Goal: Answer question/provide support: Share knowledge or assist other users

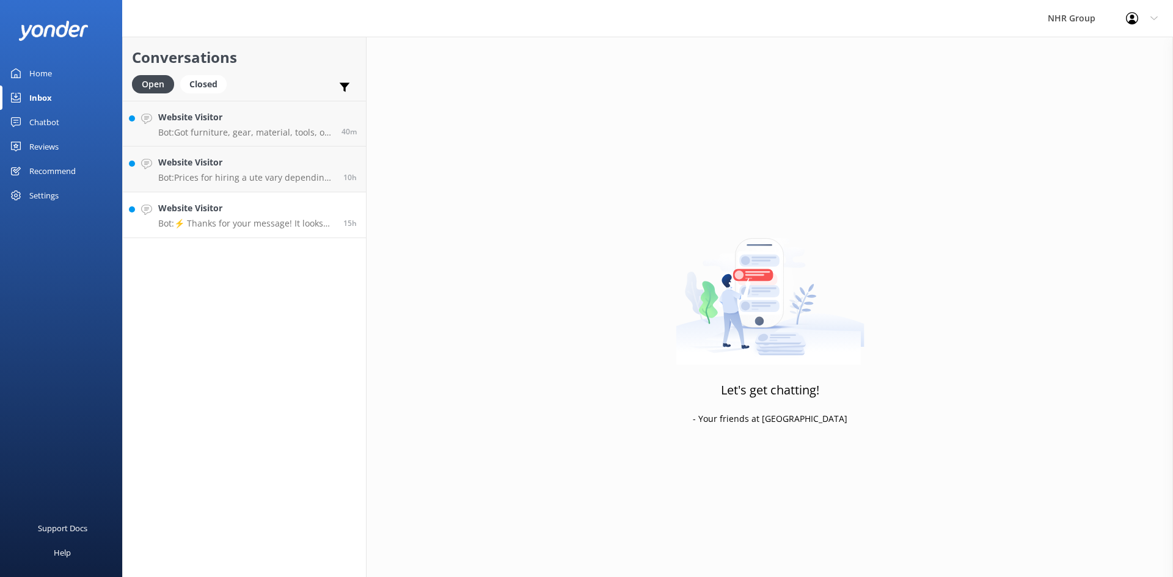
click at [206, 217] on div "Website Visitor Bot: ⚡ Thanks for your message! It looks like this one might be…" at bounding box center [246, 215] width 176 height 27
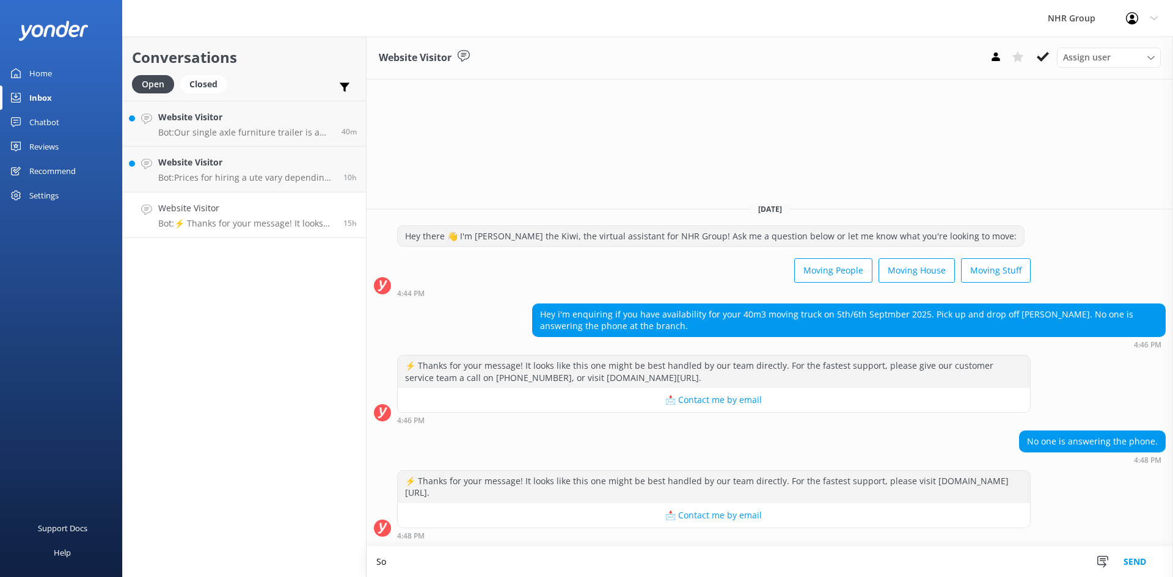
type textarea "S"
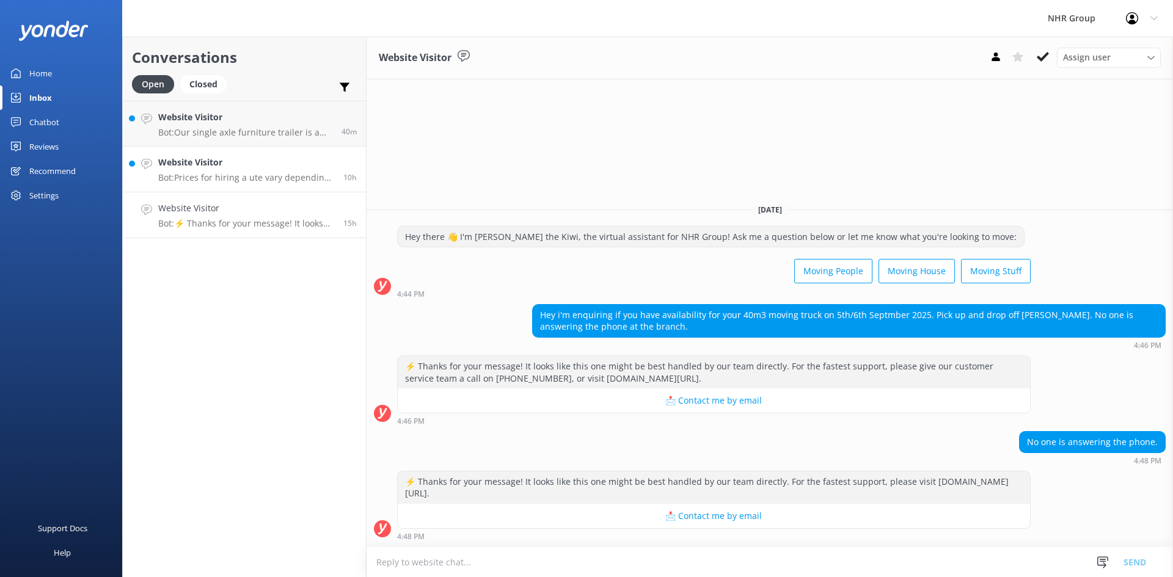
click at [289, 167] on h4 "Website Visitor" at bounding box center [246, 162] width 176 height 13
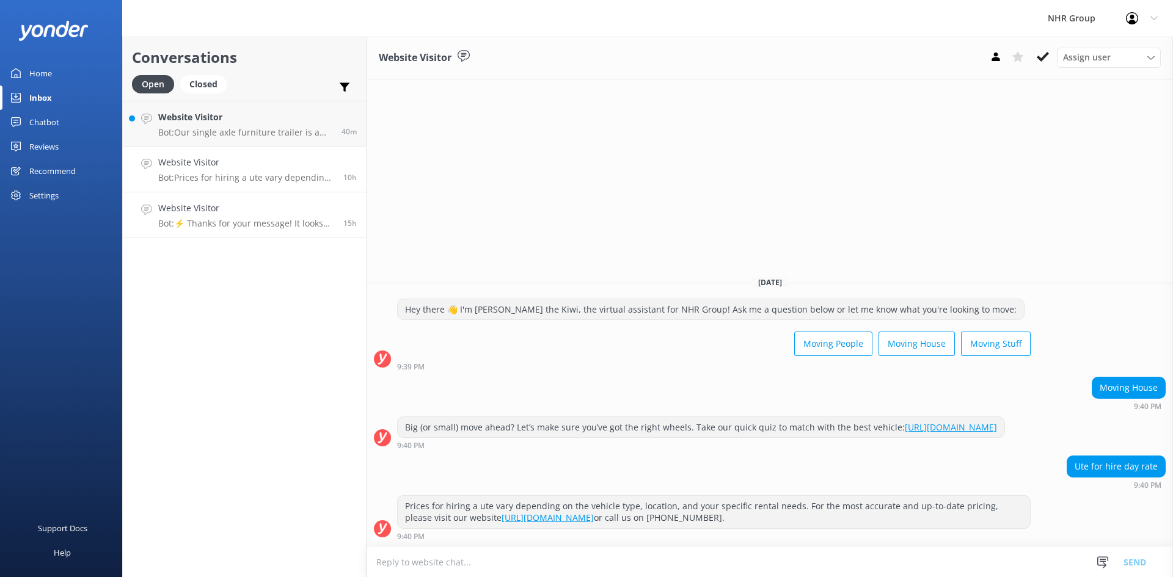
click at [283, 214] on h4 "Website Visitor" at bounding box center [246, 208] width 176 height 13
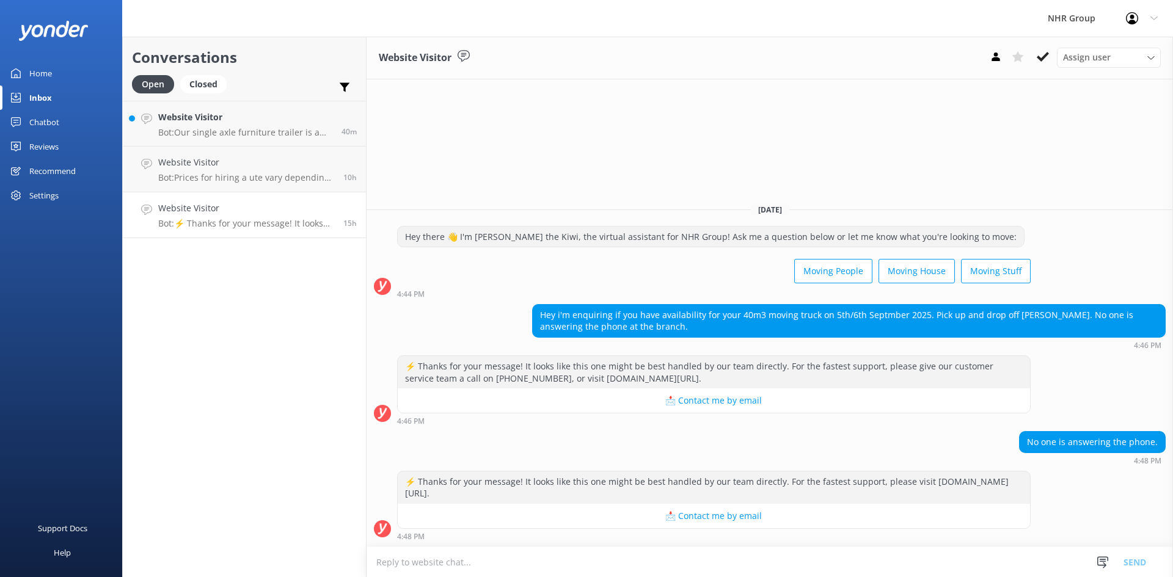
click at [421, 557] on textarea at bounding box center [769, 562] width 806 height 30
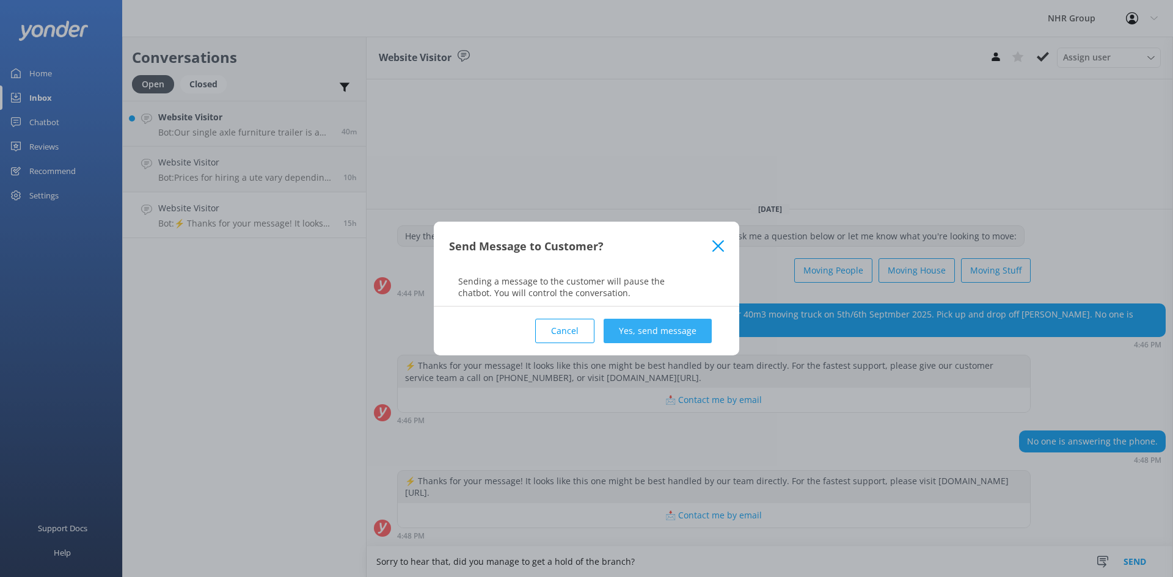
type textarea "Sorry to hear that, did you manage to get a hold of the branch?"
click at [662, 332] on button "Yes, send message" at bounding box center [657, 331] width 108 height 24
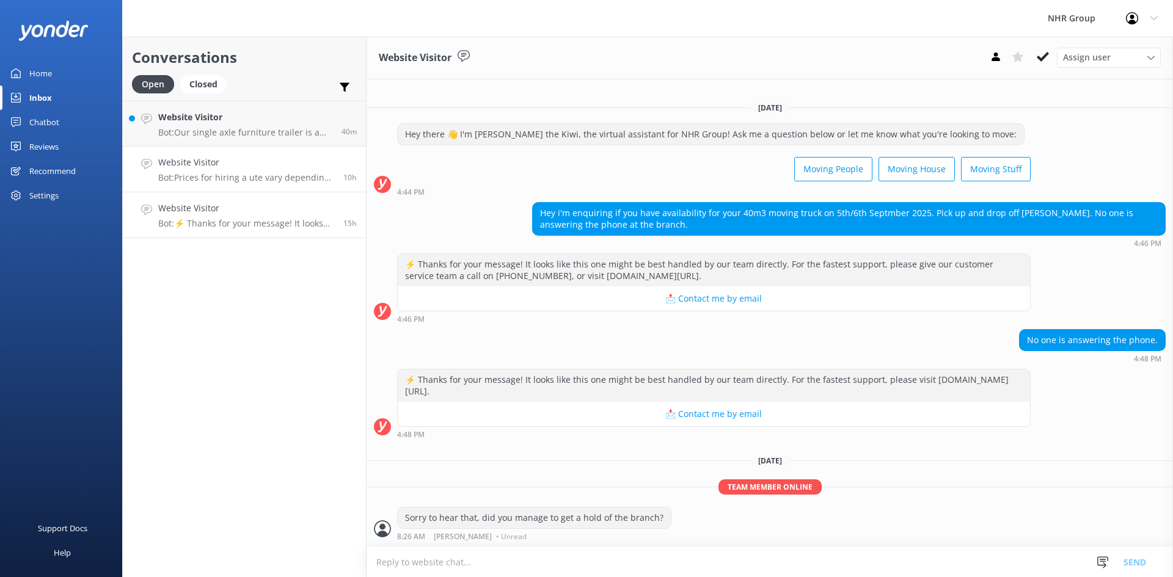
click at [255, 160] on h4 "Website Visitor" at bounding box center [246, 162] width 176 height 13
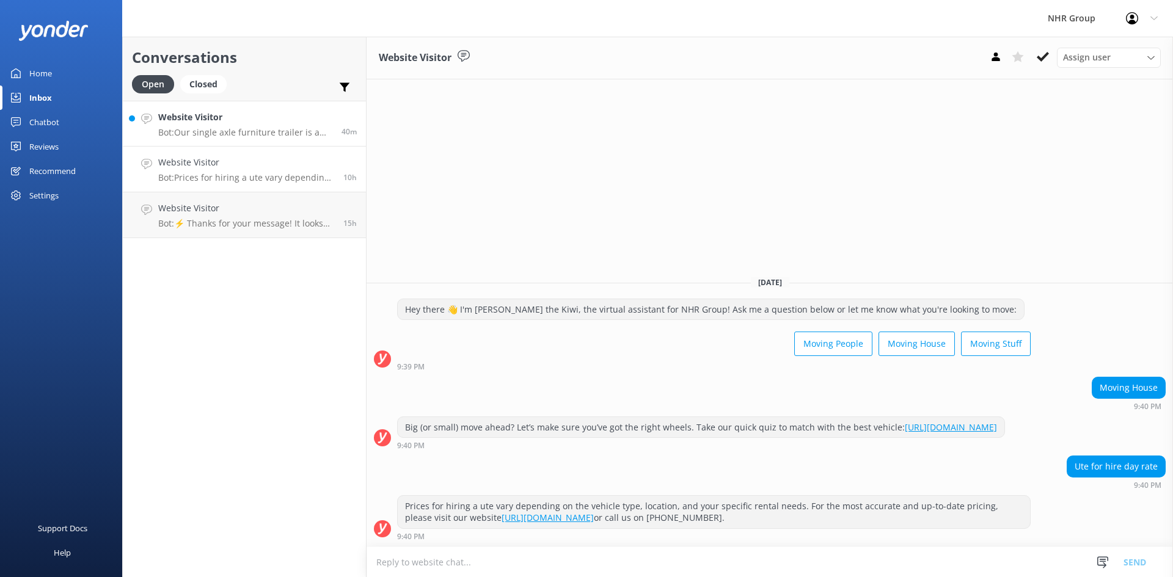
click at [227, 120] on h4 "Website Visitor" at bounding box center [245, 117] width 174 height 13
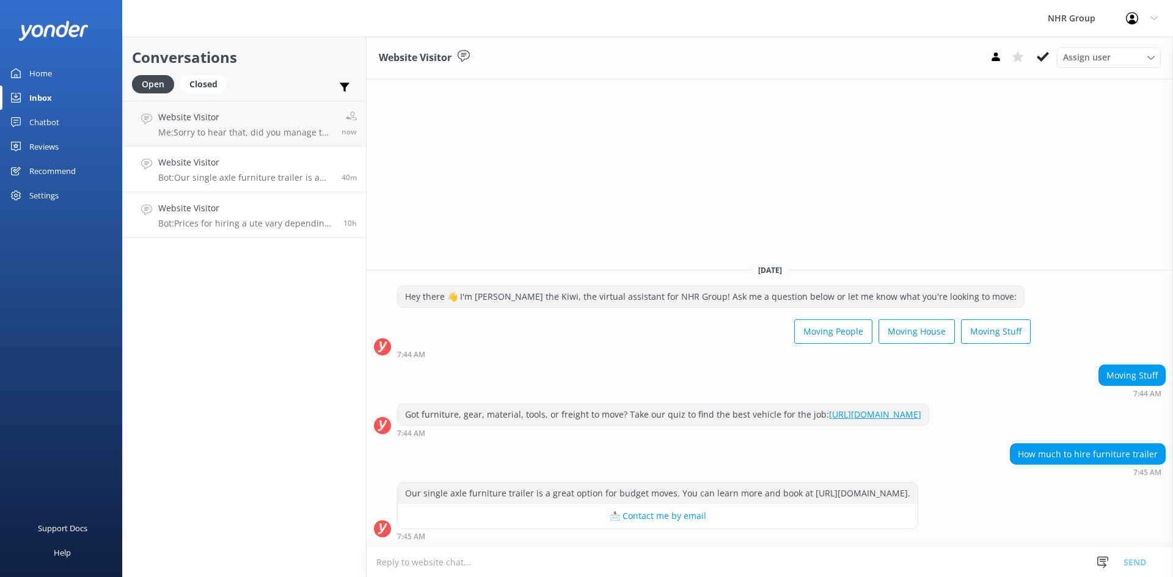
click at [275, 217] on div "Website Visitor Bot: Prices for hiring a ute vary depending on the vehicle type…" at bounding box center [246, 215] width 176 height 27
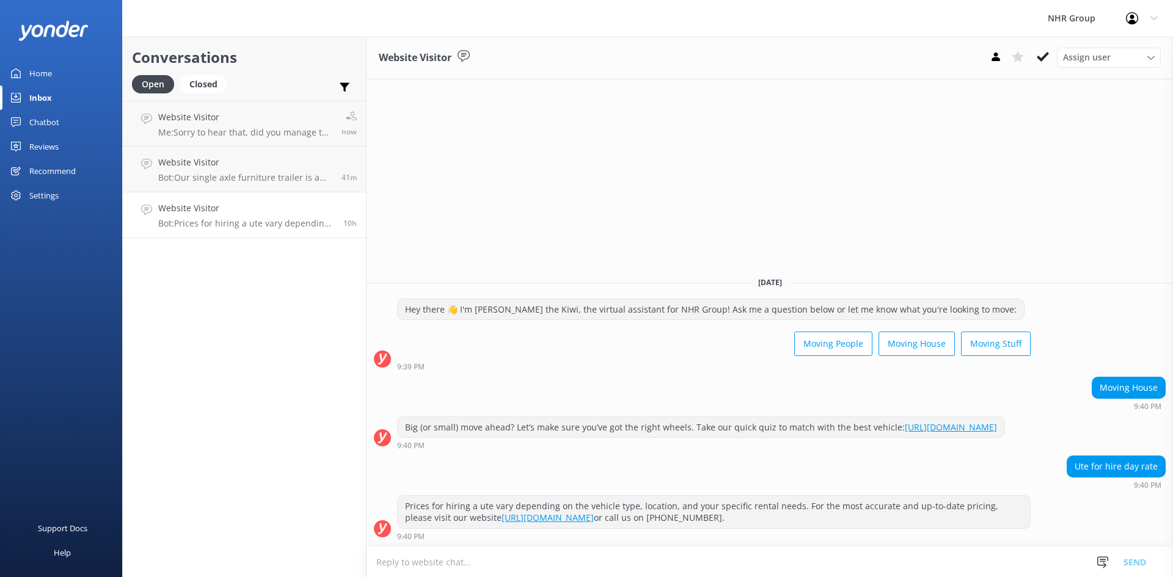
click at [201, 209] on h4 "Website Visitor" at bounding box center [246, 208] width 176 height 13
click at [216, 173] on p "Bot: Our single axle furniture trailer is a great option for budget moves. You …" at bounding box center [245, 177] width 174 height 11
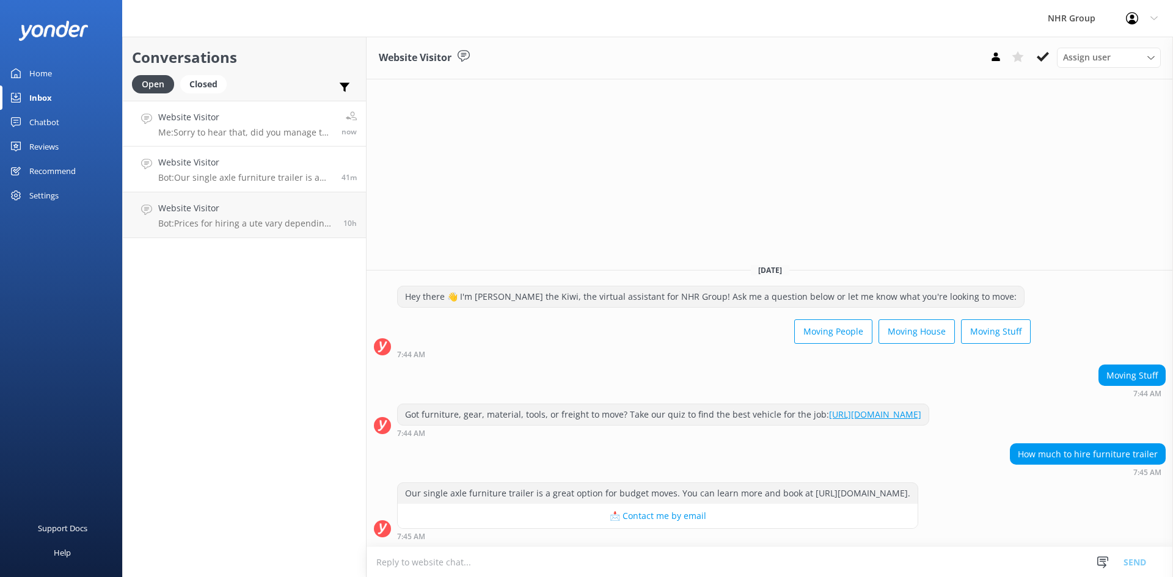
click at [221, 131] on p "Me: Sorry to hear that, did you manage to get a hold of the branch?" at bounding box center [245, 132] width 174 height 11
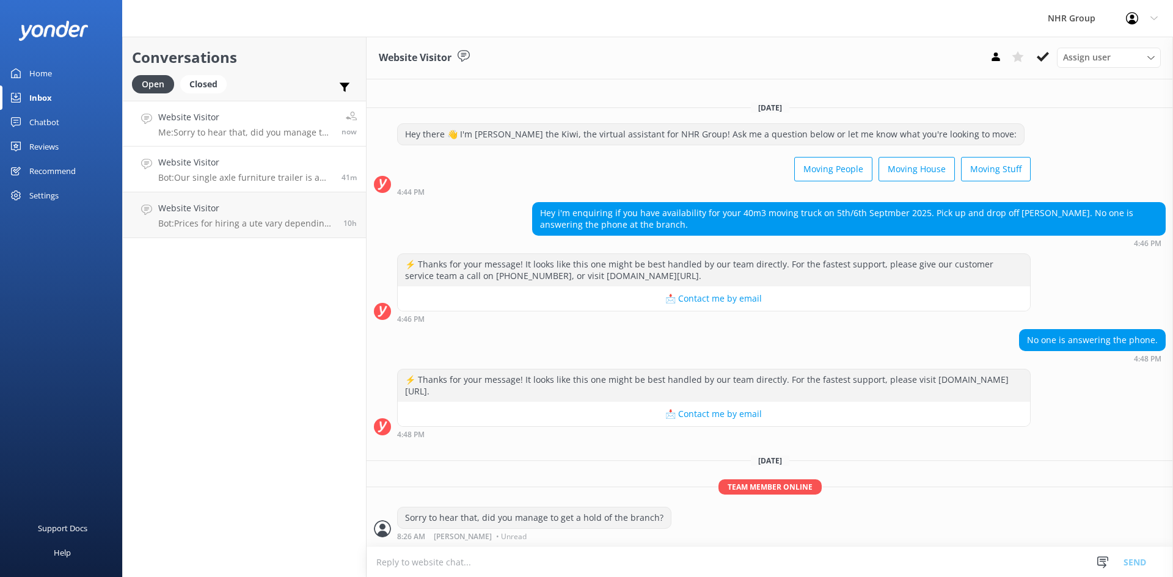
click at [199, 169] on h4 "Website Visitor" at bounding box center [245, 162] width 174 height 13
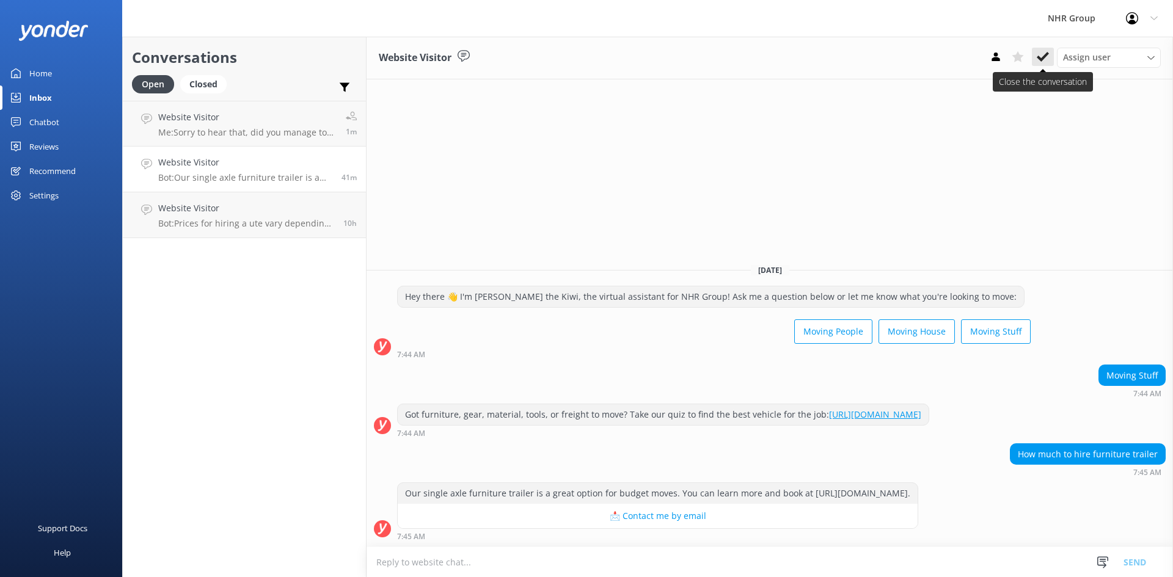
click at [1046, 59] on icon at bounding box center [1043, 57] width 12 height 12
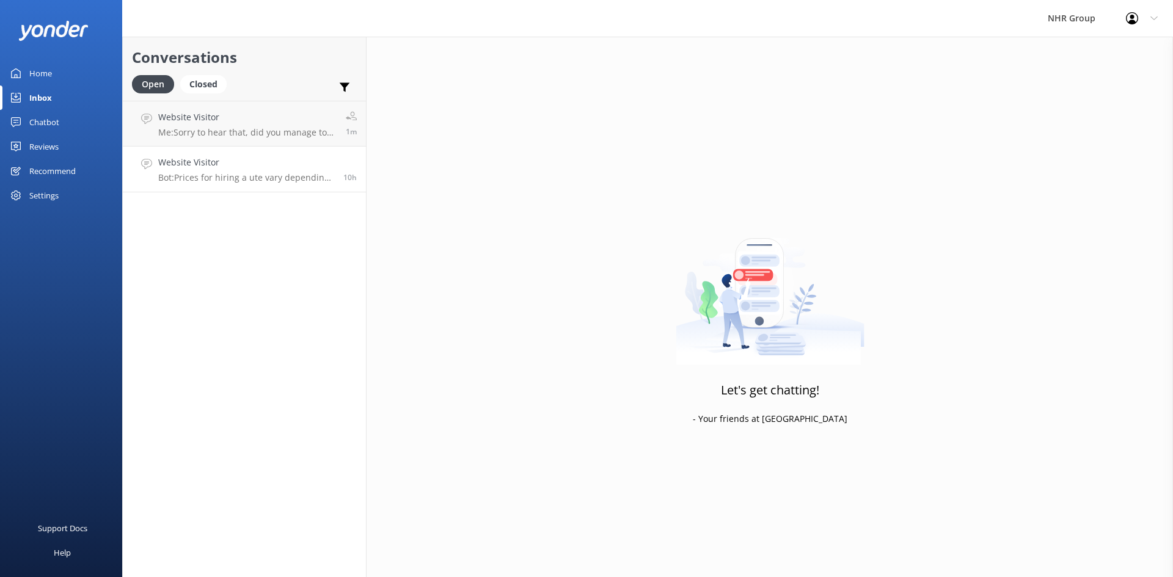
click at [270, 164] on h4 "Website Visitor" at bounding box center [246, 162] width 176 height 13
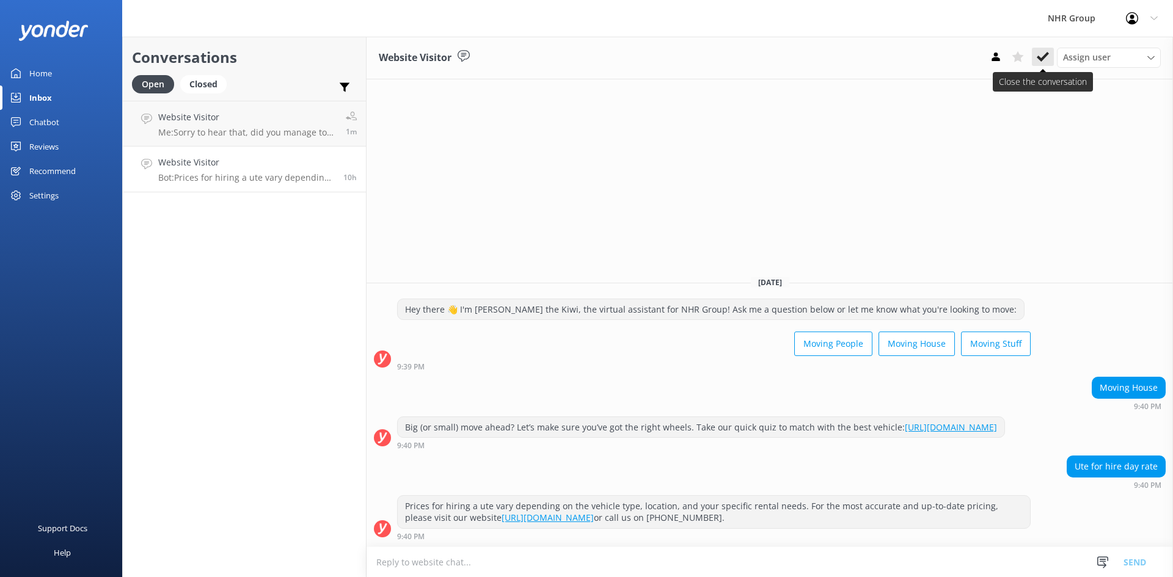
click at [1044, 52] on icon at bounding box center [1043, 57] width 12 height 12
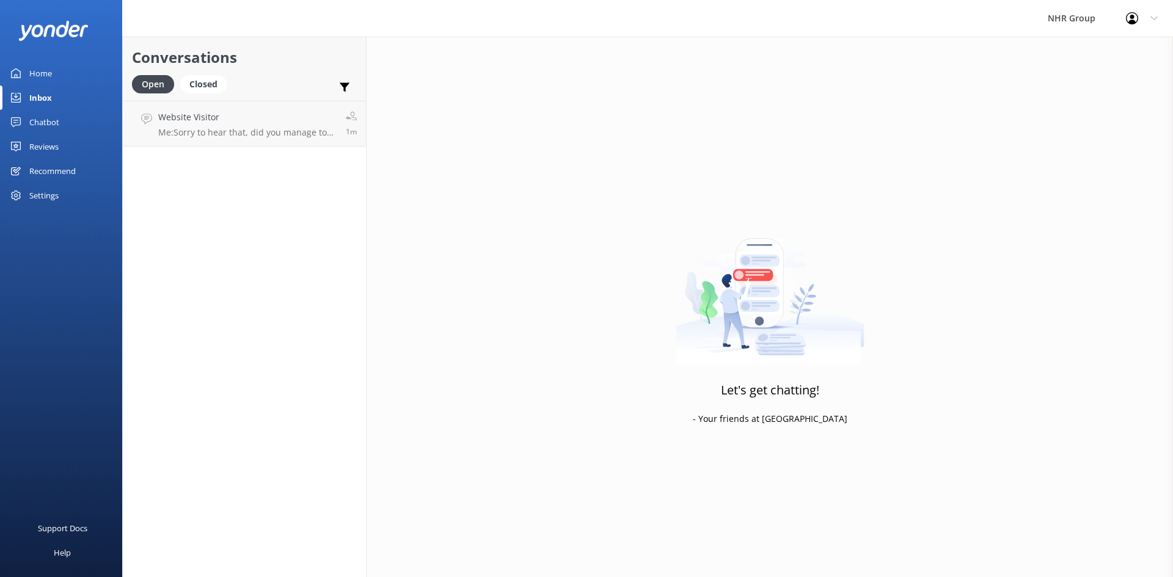
click at [48, 121] on div "Chatbot" at bounding box center [44, 122] width 30 height 24
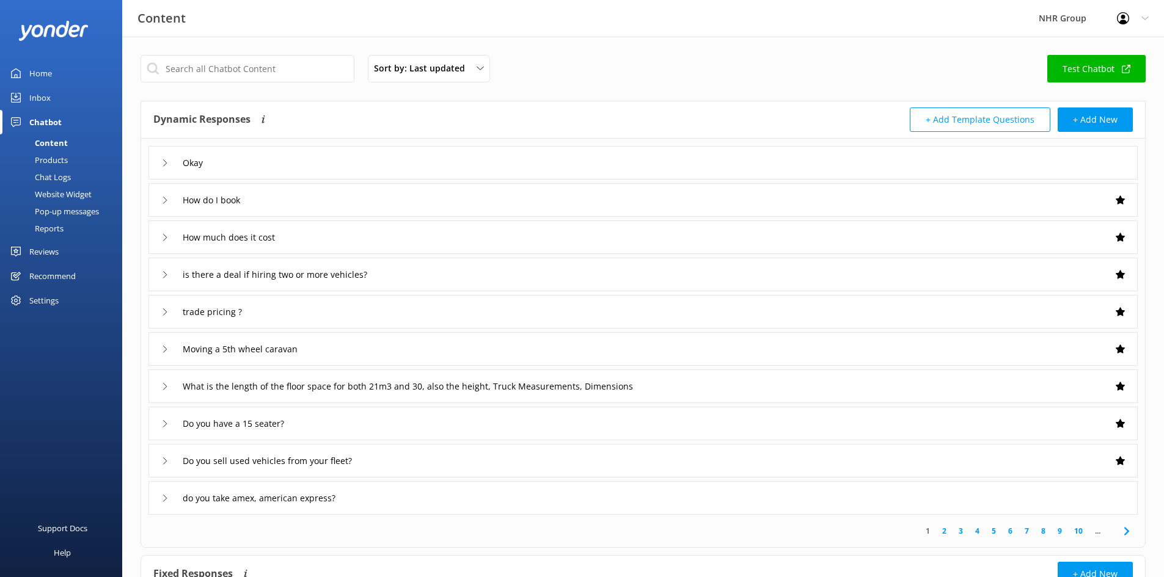
click at [48, 220] on div "Reports" at bounding box center [35, 228] width 56 height 17
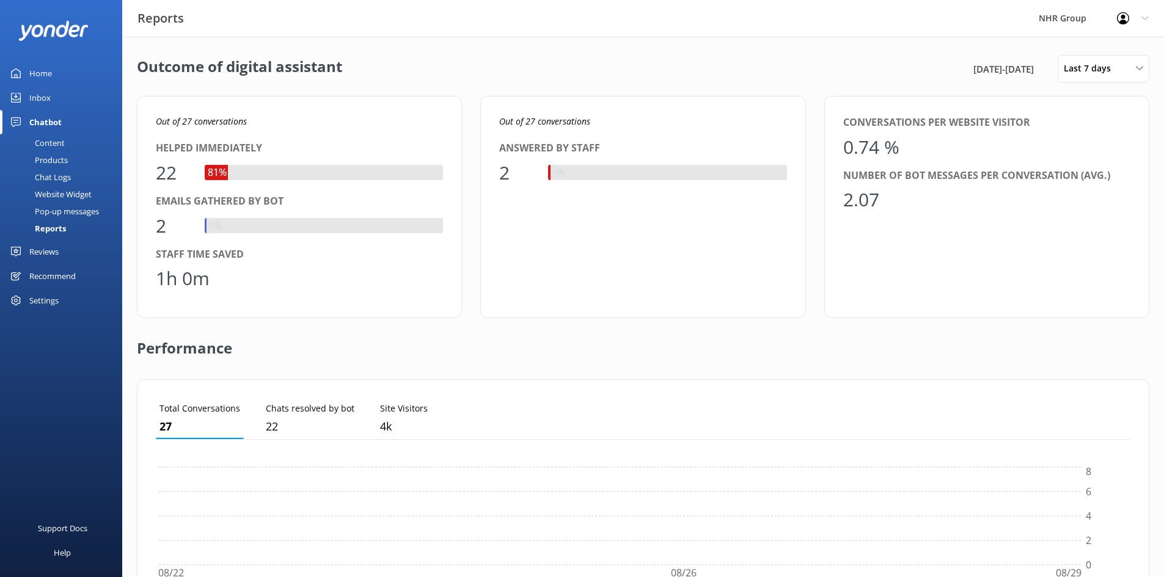
scroll to position [114, 965]
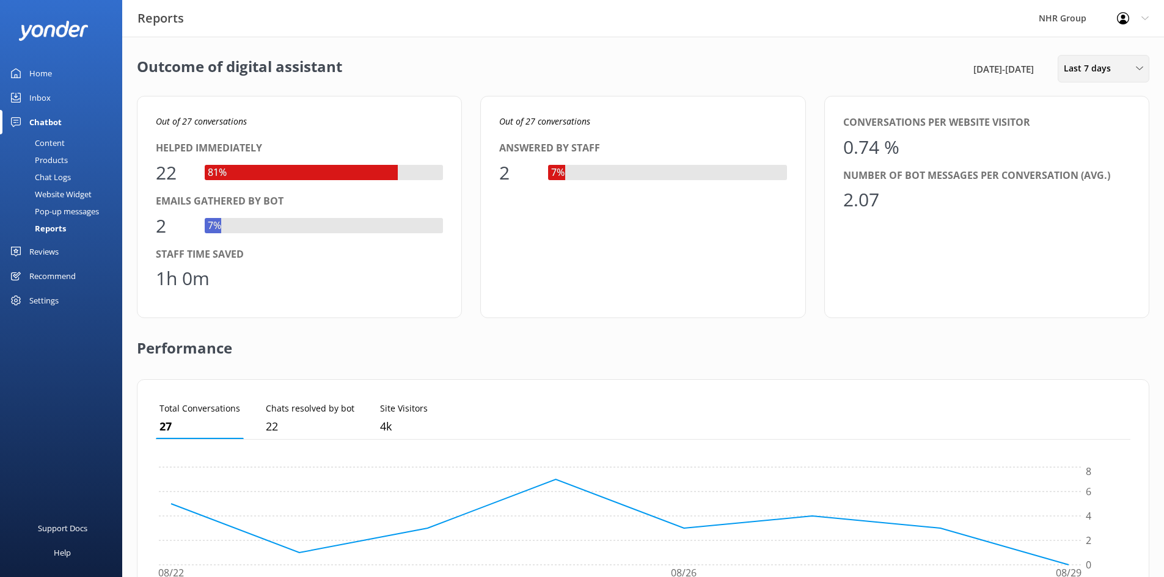
click at [1091, 73] on span "Last 7 days" at bounding box center [1090, 68] width 54 height 13
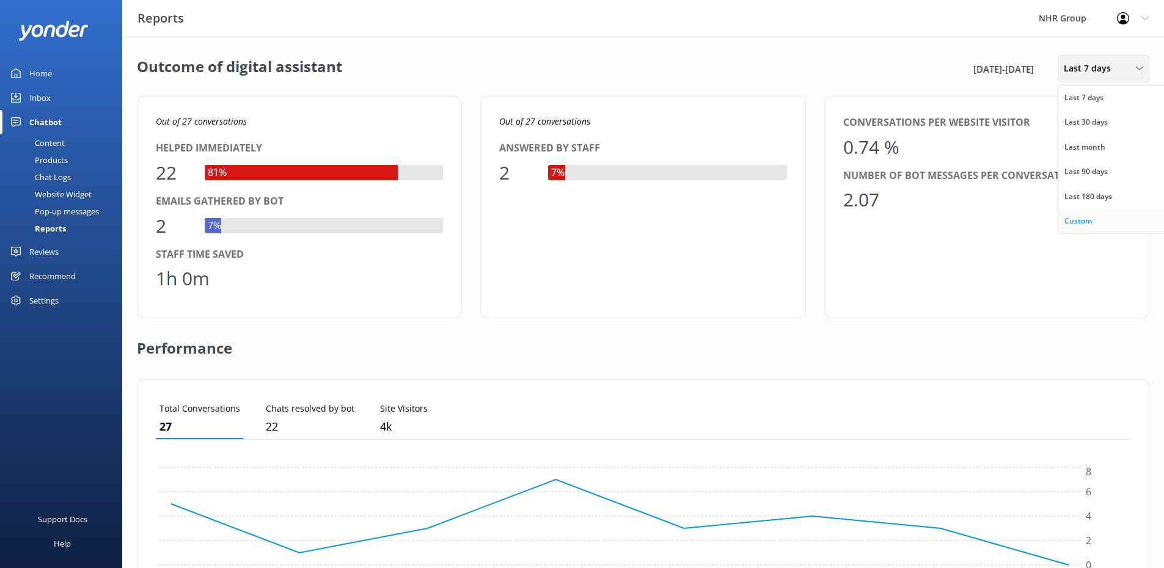
click at [1079, 212] on link "Custom" at bounding box center [1112, 221] width 109 height 24
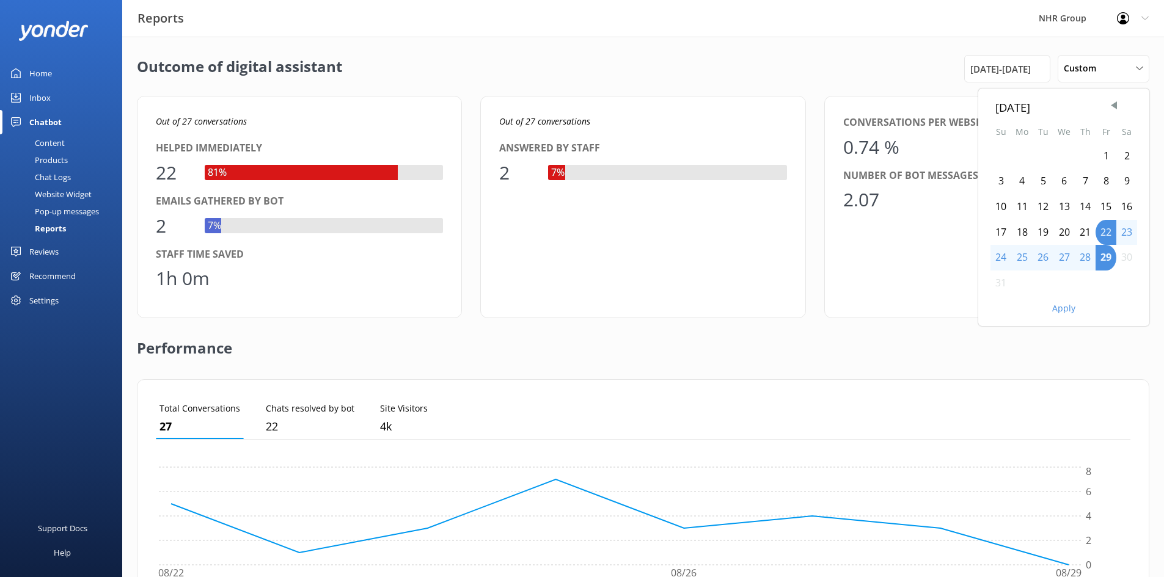
click at [1104, 152] on div "1" at bounding box center [1105, 157] width 21 height 26
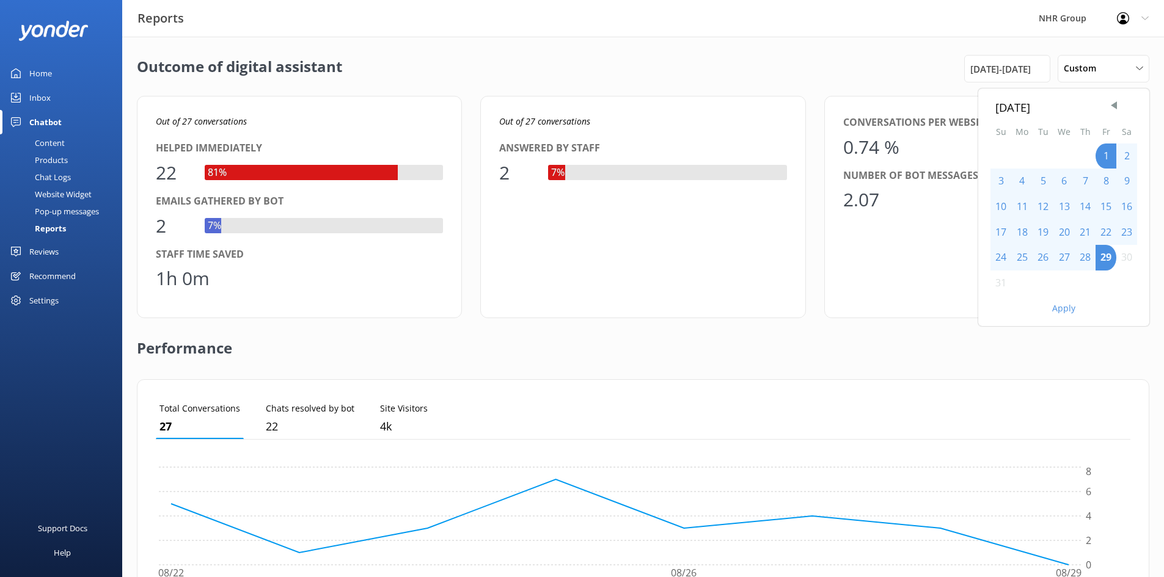
click at [1058, 313] on button "Apply" at bounding box center [1063, 308] width 23 height 9
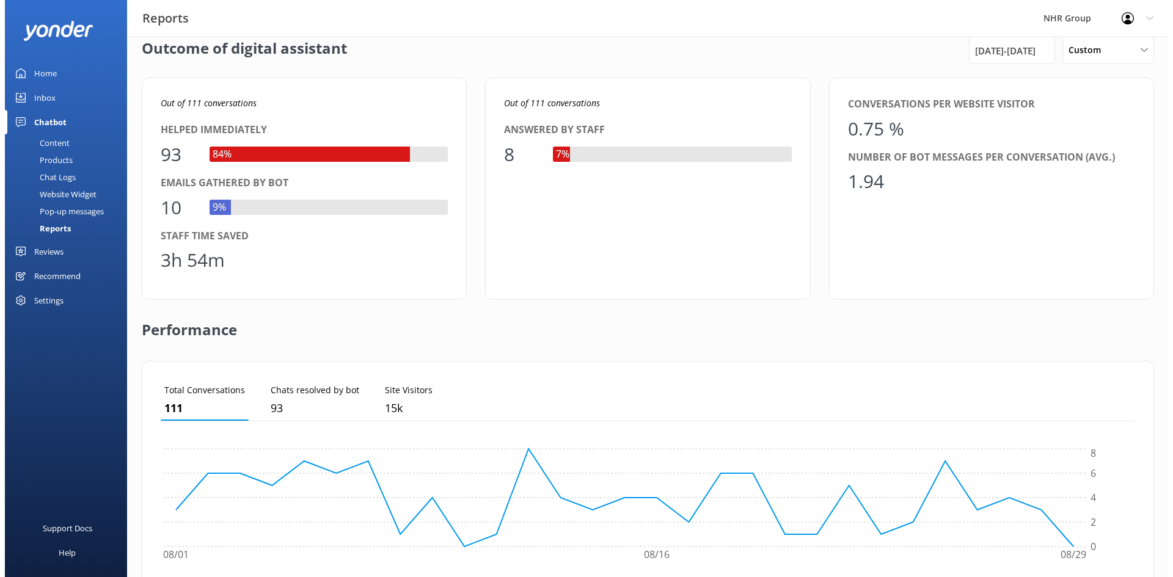
scroll to position [0, 0]
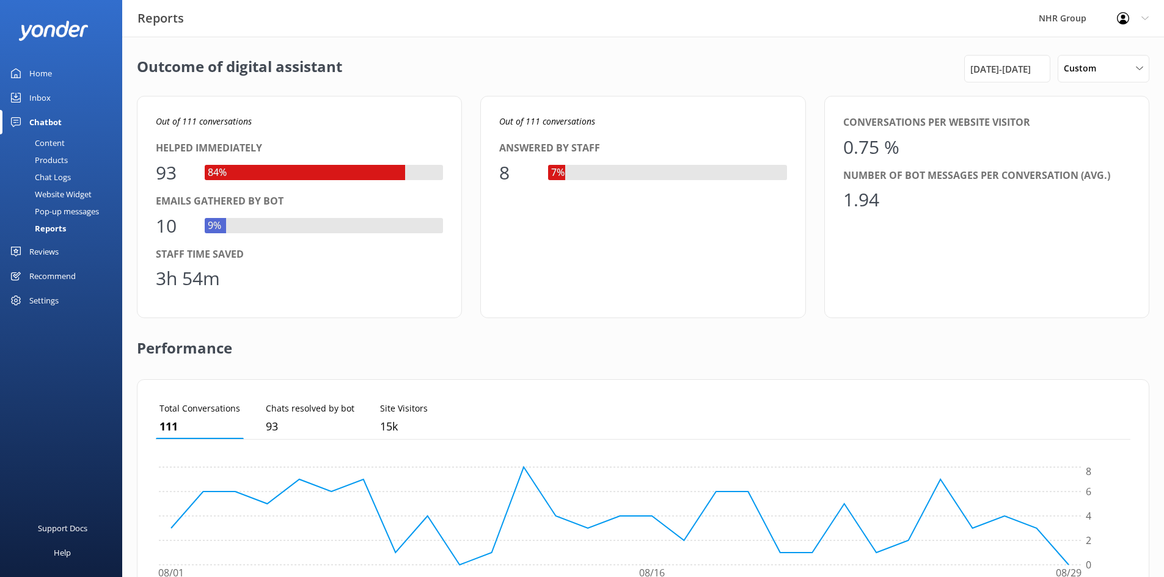
click at [60, 95] on link "Inbox" at bounding box center [61, 98] width 122 height 24
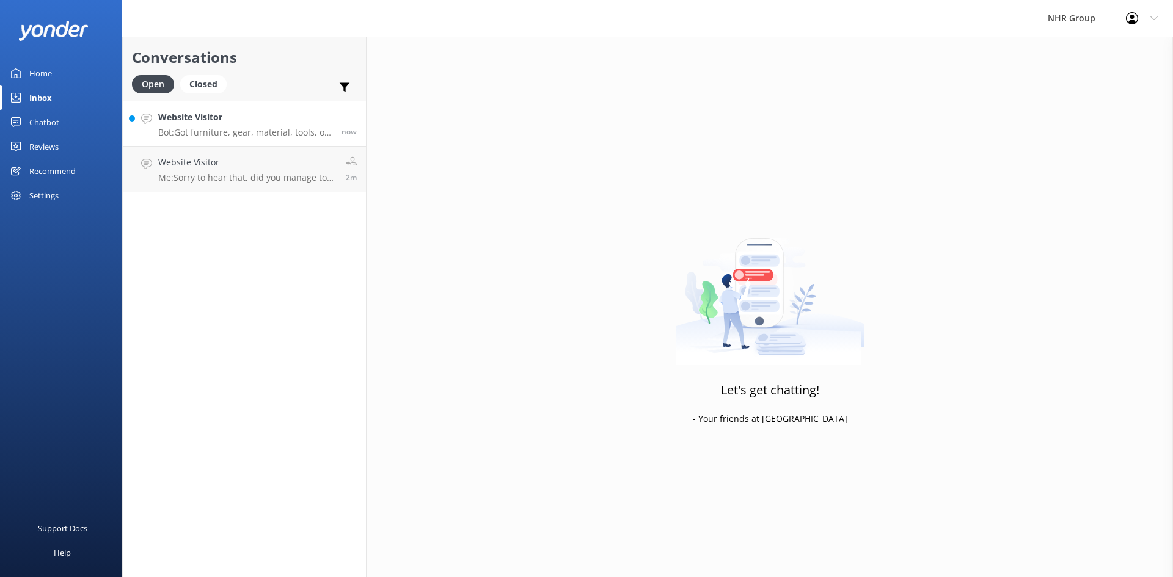
click at [188, 115] on h4 "Website Visitor" at bounding box center [245, 117] width 174 height 13
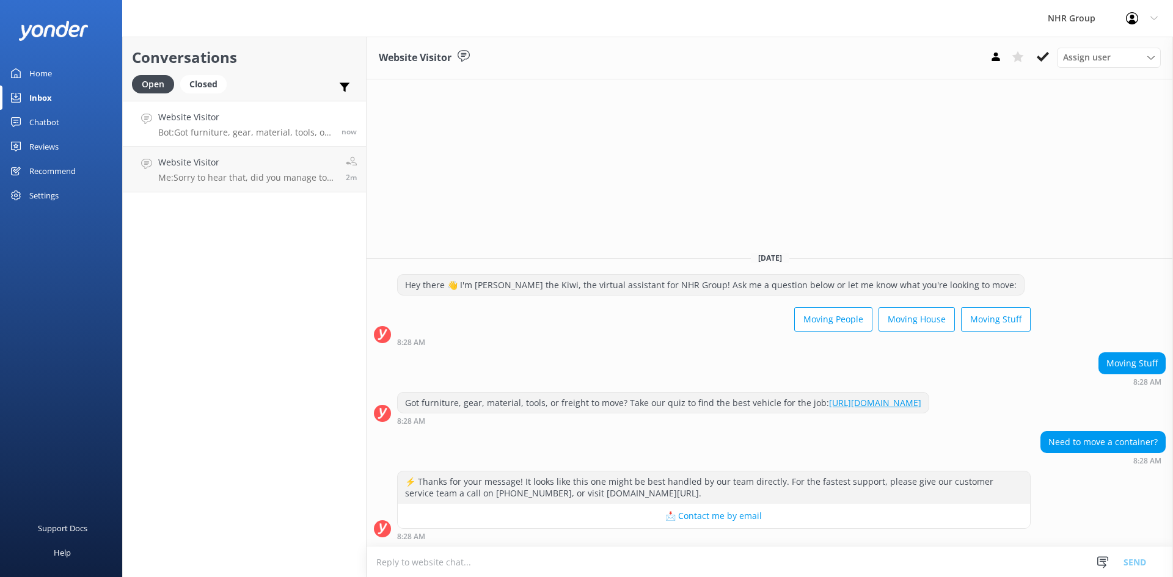
click at [48, 71] on div "Home" at bounding box center [40, 73] width 23 height 24
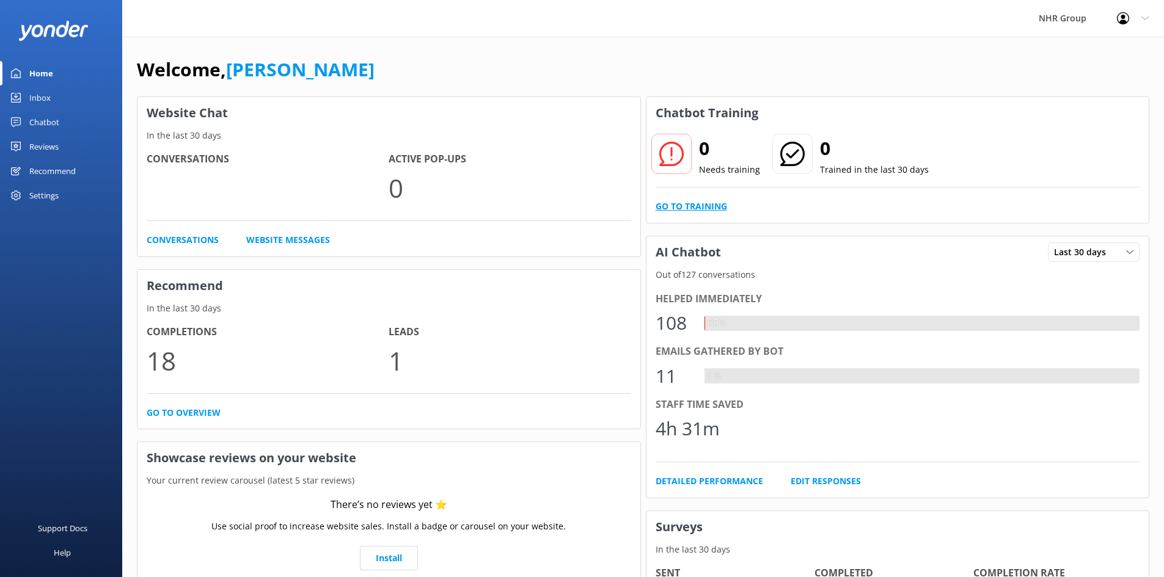
click at [700, 201] on link "Go to Training" at bounding box center [690, 206] width 71 height 13
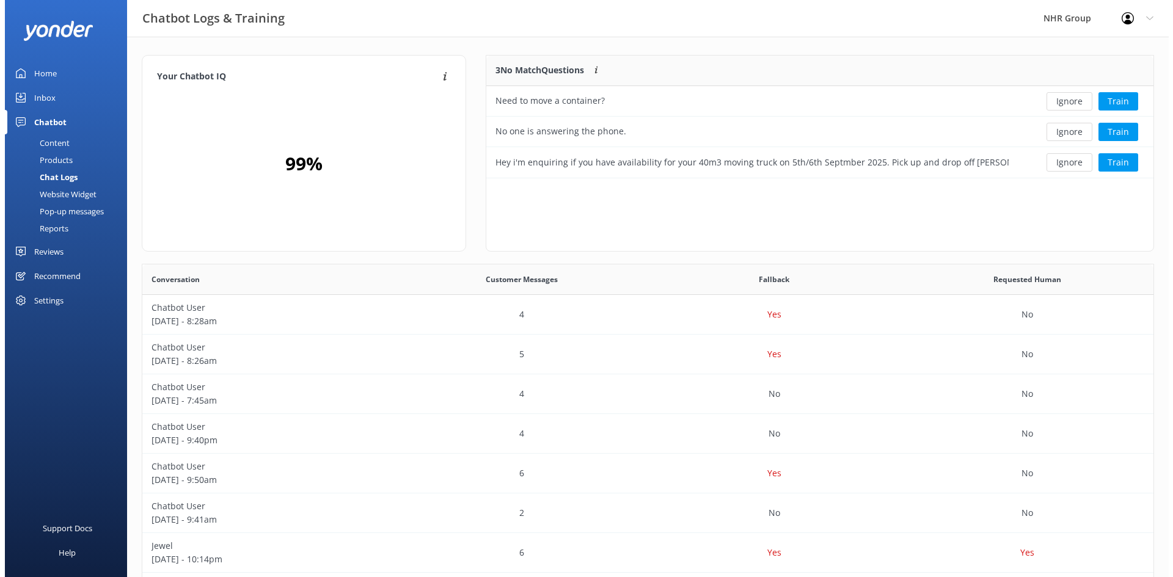
scroll to position [114, 658]
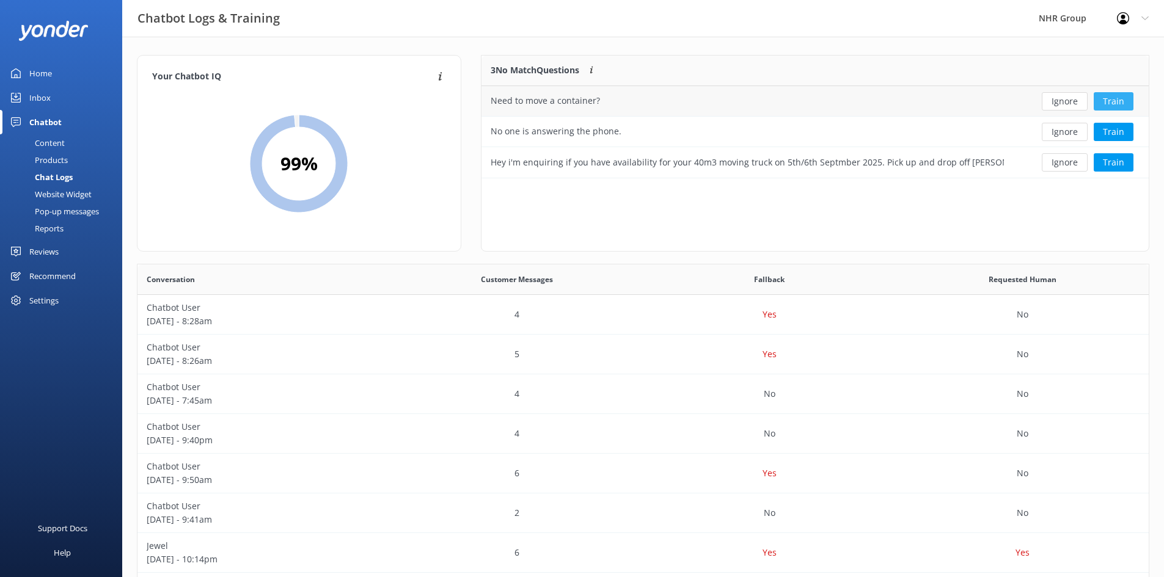
click at [1121, 100] on button "Train" at bounding box center [1113, 101] width 40 height 18
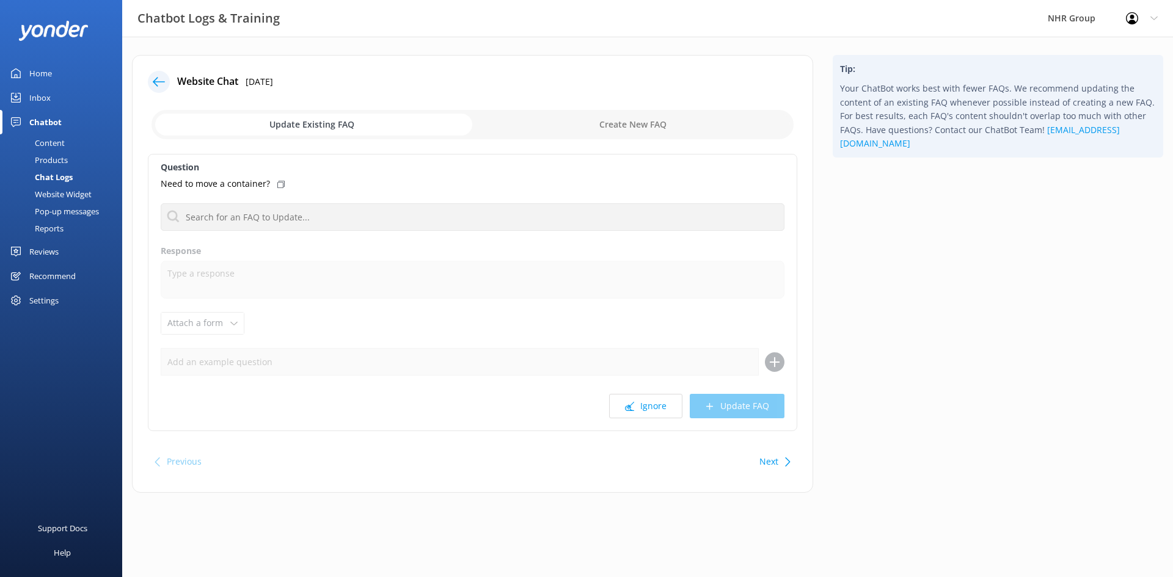
click at [277, 183] on icon at bounding box center [280, 184] width 7 height 7
click at [609, 129] on input "checkbox" at bounding box center [472, 124] width 642 height 29
checkbox input "true"
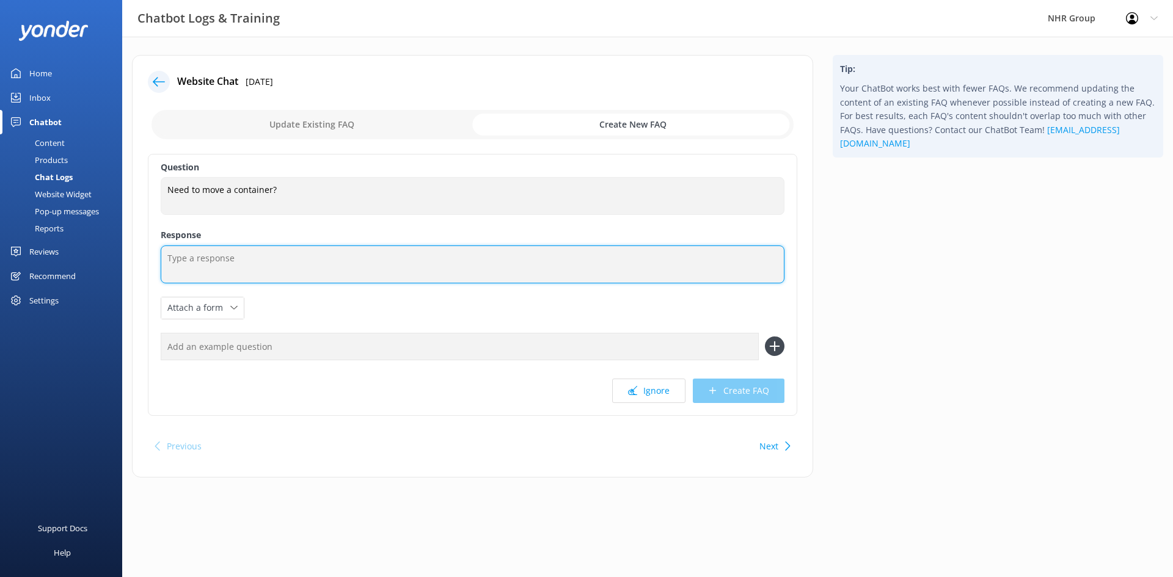
click at [207, 256] on textarea at bounding box center [473, 265] width 624 height 38
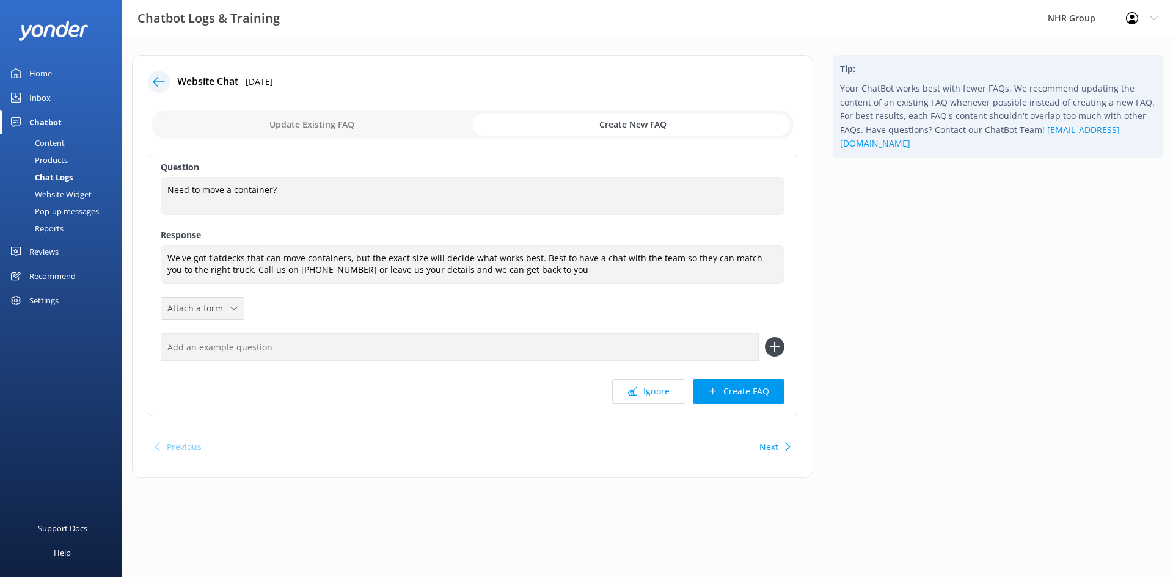
click at [237, 304] on div "Attach a form" at bounding box center [202, 308] width 76 height 15
click at [217, 330] on div "Leave contact details" at bounding box center [205, 335] width 75 height 12
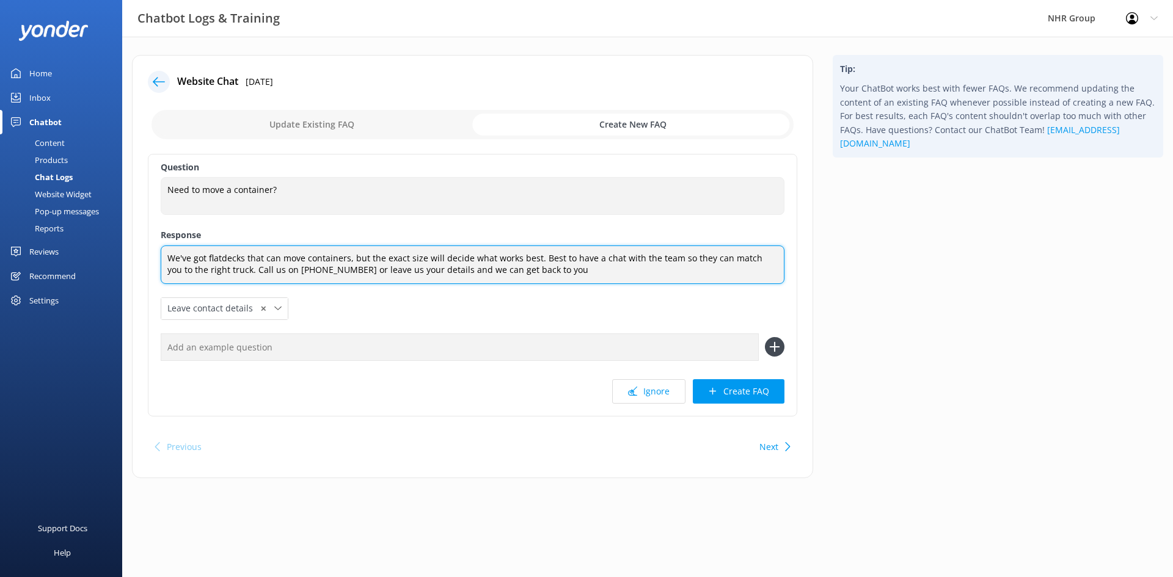
click at [553, 271] on textarea "We've got flatdecks that can move containers, but the exact size will decide wh…" at bounding box center [473, 265] width 624 height 38
click at [537, 254] on textarea "We've got flatdecks that can move containers, but the exact size will decide wh…" at bounding box center [473, 265] width 624 height 38
paste textarea "[URL][DOMAIN_NAME]"
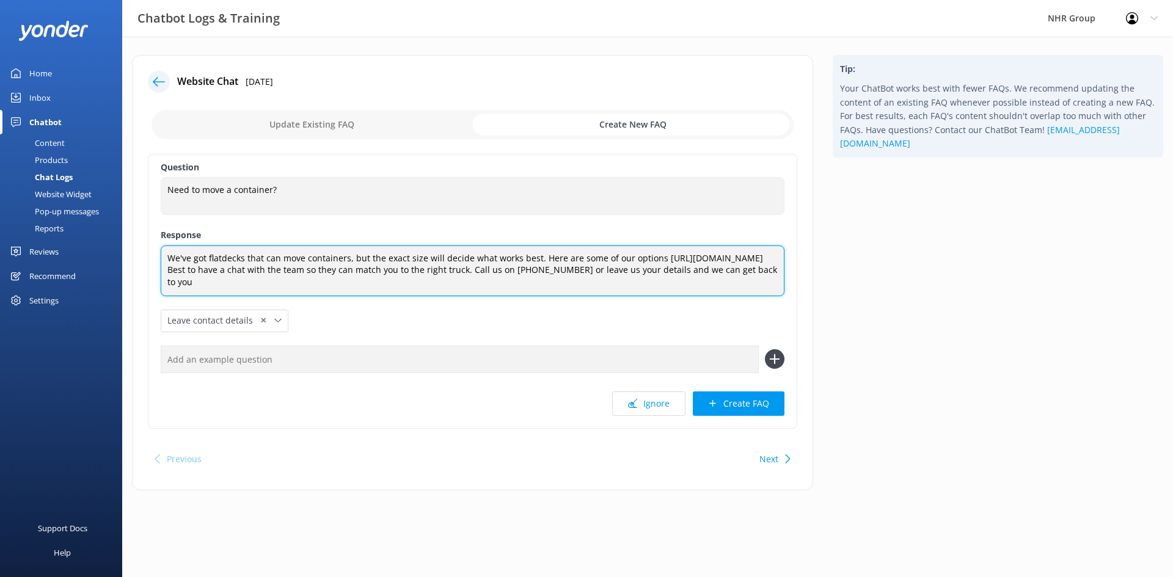
type textarea "We've got flatdecks that can move containers, but the exact size will decide wh…"
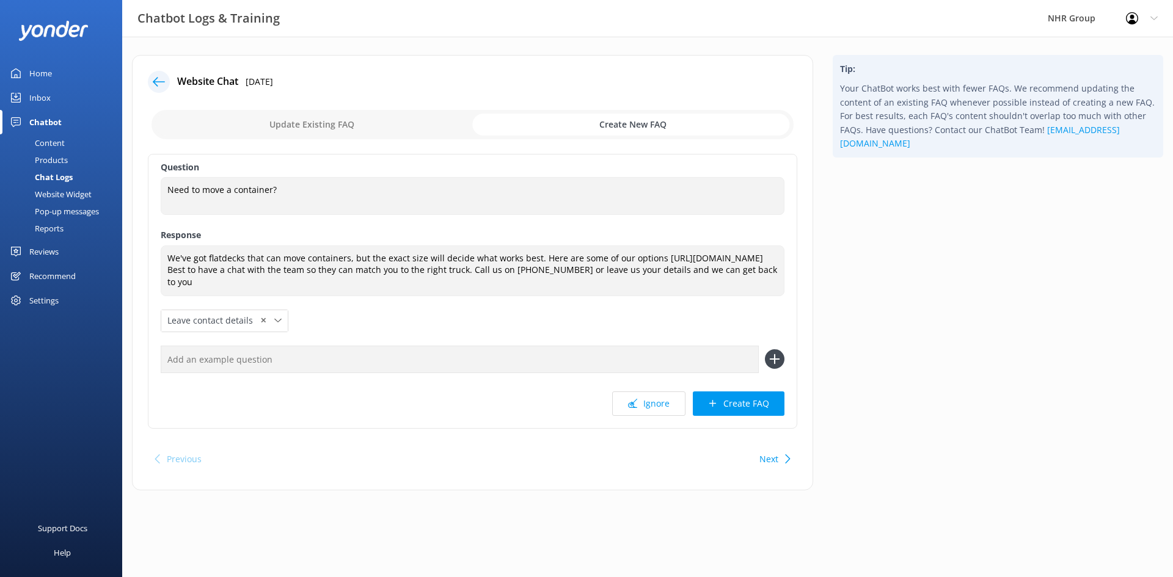
click at [422, 324] on div "Question Need to move a container? Need to move a container? Response We've got…" at bounding box center [472, 291] width 649 height 275
click at [737, 405] on button "Create FAQ" at bounding box center [739, 404] width 92 height 24
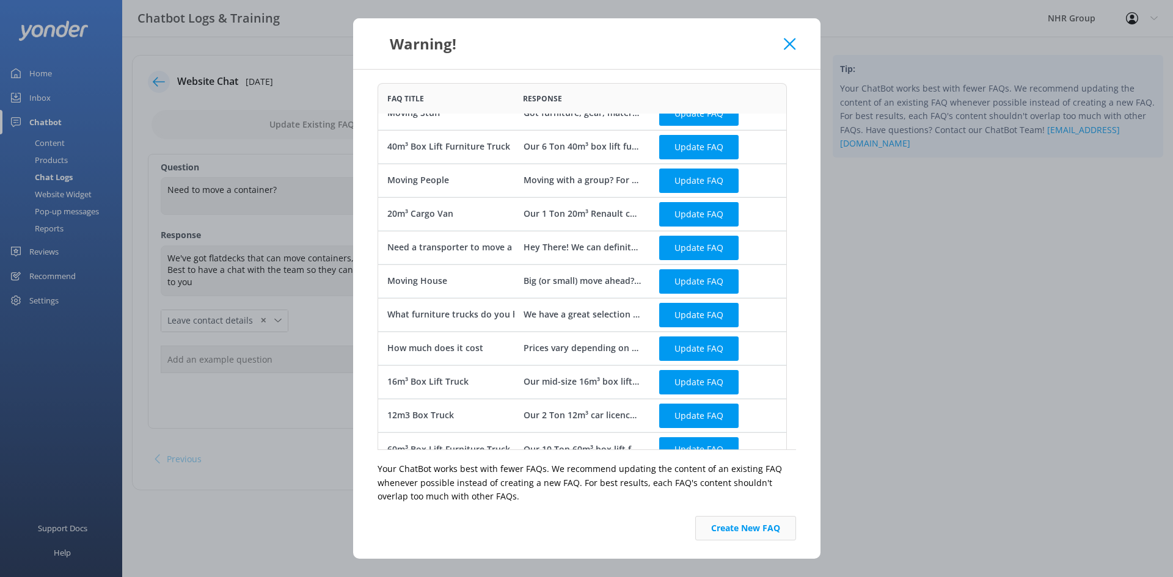
scroll to position [34, 0]
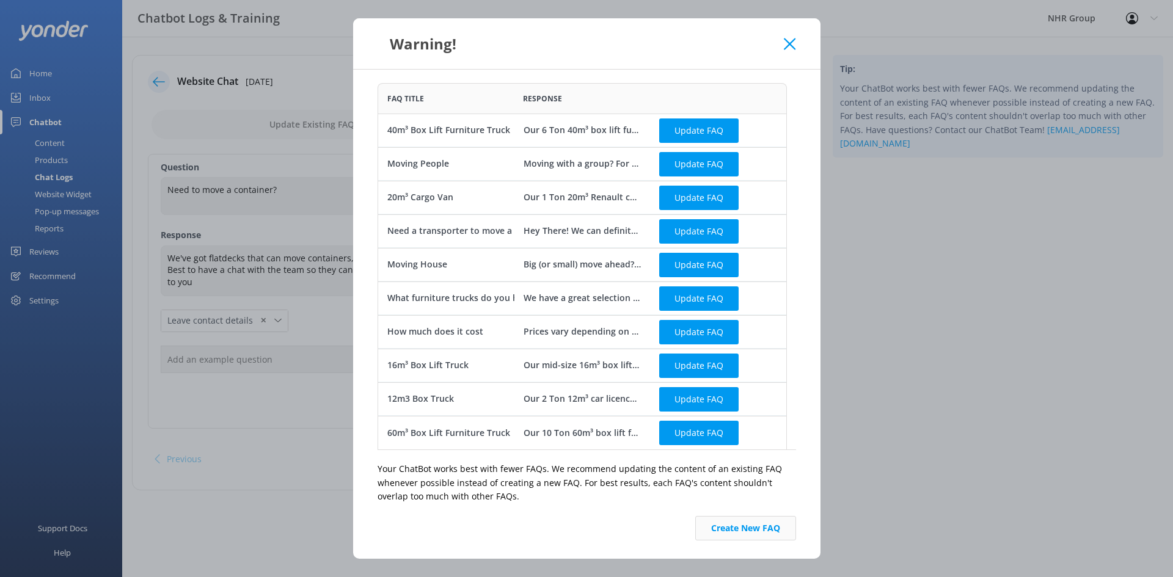
click at [709, 530] on button "Create New FAQ" at bounding box center [745, 528] width 101 height 24
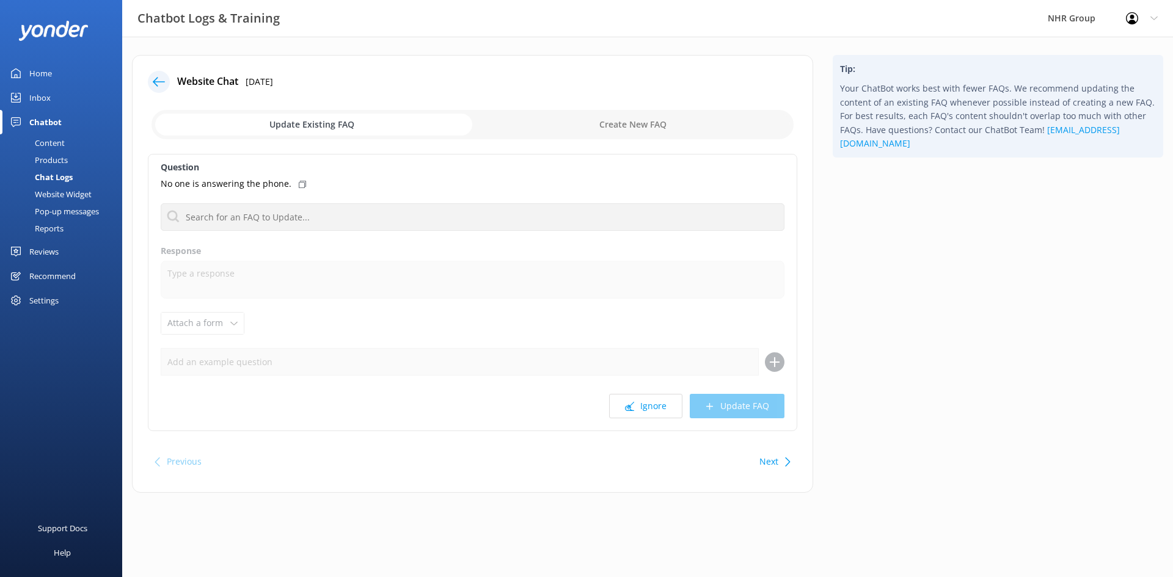
click at [768, 462] on button "Next" at bounding box center [768, 462] width 19 height 24
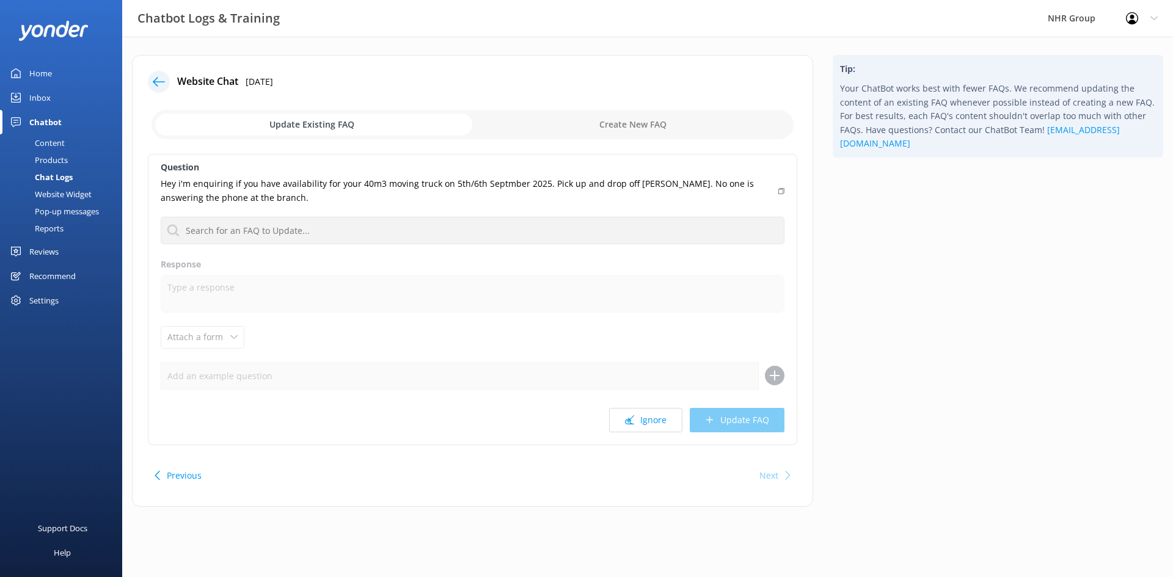
click at [176, 476] on button "Previous" at bounding box center [184, 476] width 35 height 24
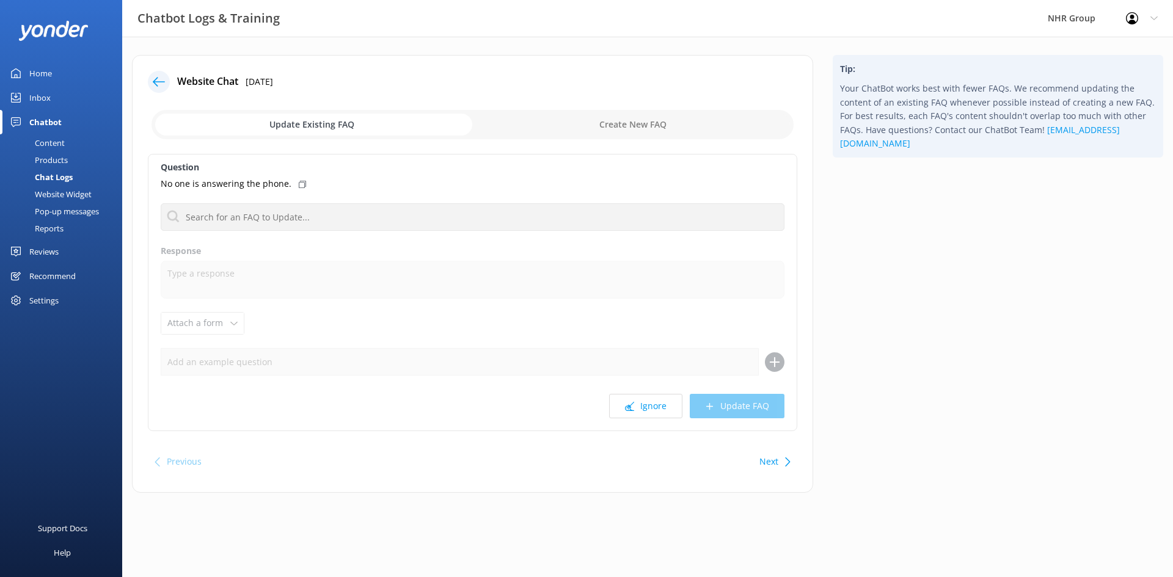
click at [176, 476] on div "Previous Next" at bounding box center [472, 462] width 649 height 34
click at [302, 185] on div "No one is answering the phone." at bounding box center [473, 183] width 624 height 13
click at [589, 125] on input "checkbox" at bounding box center [472, 124] width 642 height 29
checkbox input "true"
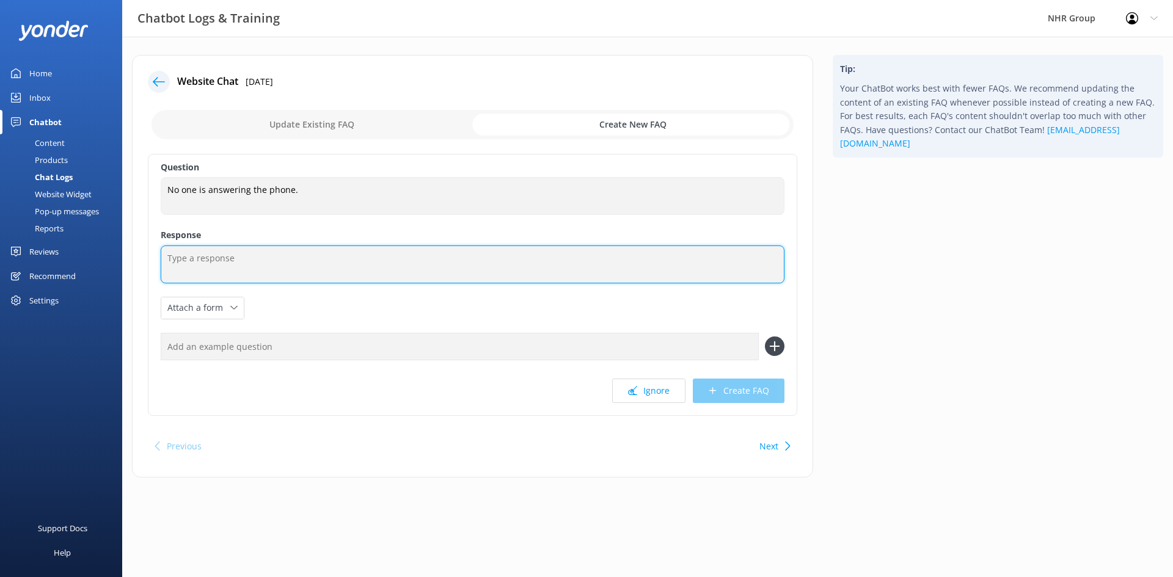
click at [262, 260] on textarea at bounding box center [473, 265] width 624 height 38
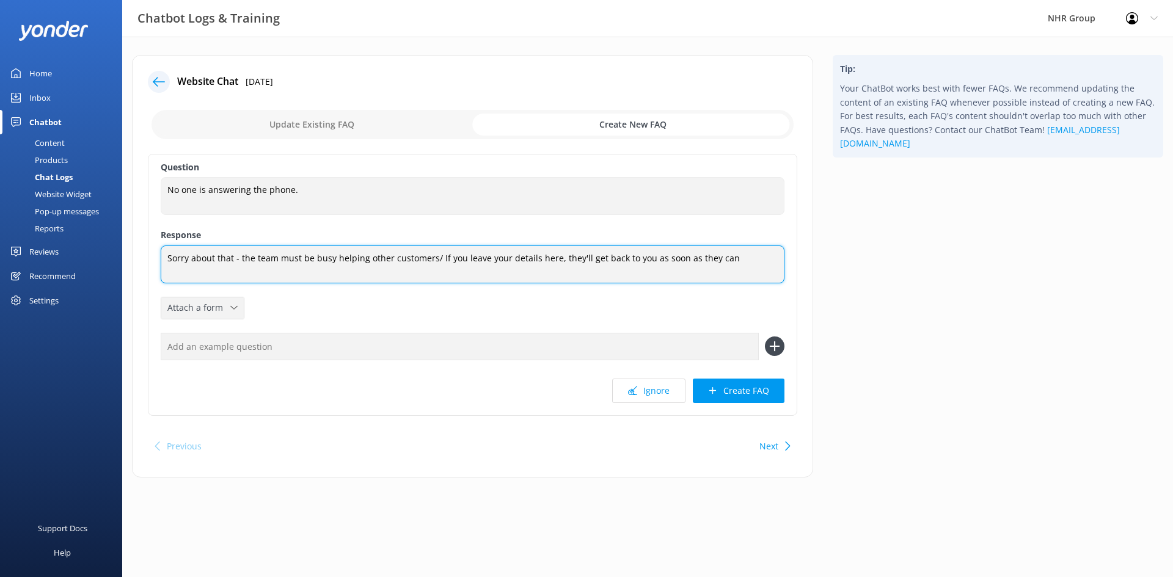
type textarea "Sorry about that - the team must be busy helping other customers/ If you leave …"
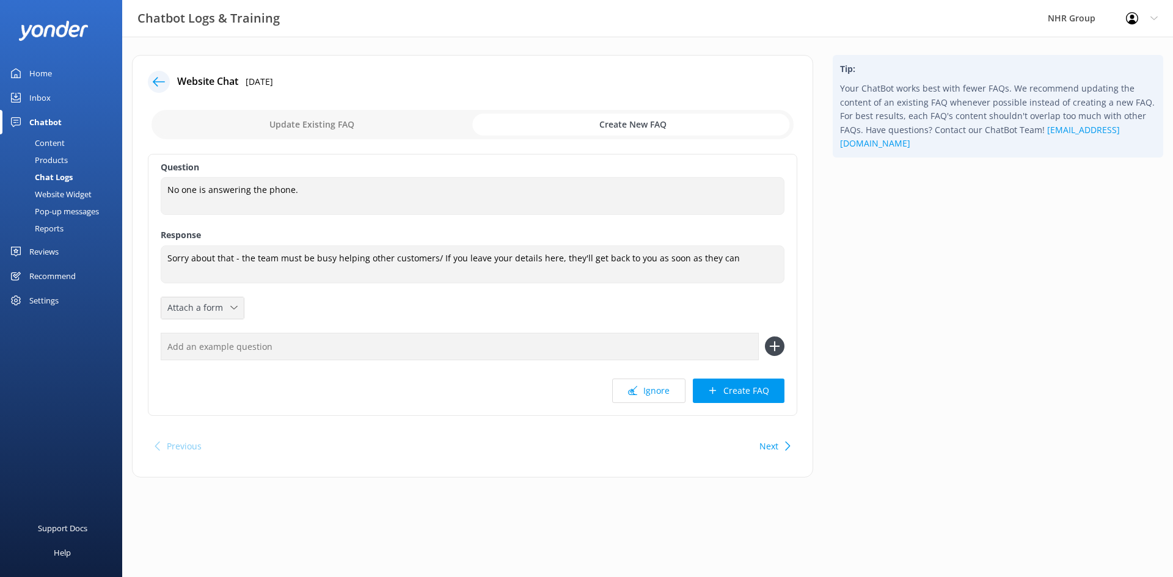
click at [230, 313] on div "Attach a form" at bounding box center [202, 308] width 76 height 15
click at [220, 330] on div "Leave contact details" at bounding box center [205, 334] width 75 height 12
click at [732, 395] on button "Create FAQ" at bounding box center [739, 391] width 92 height 24
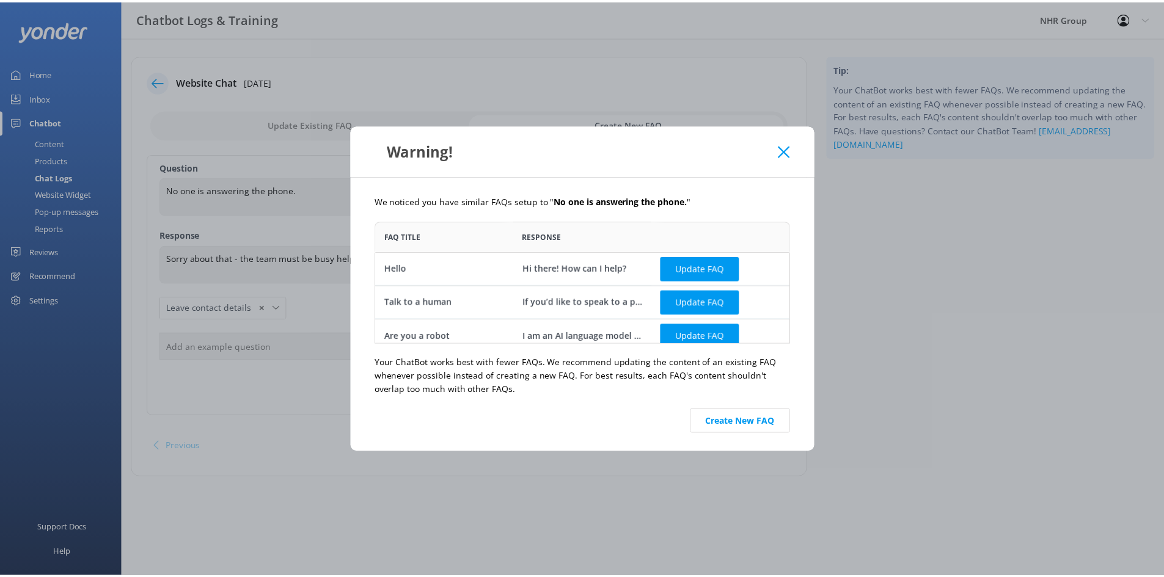
scroll to position [9, 0]
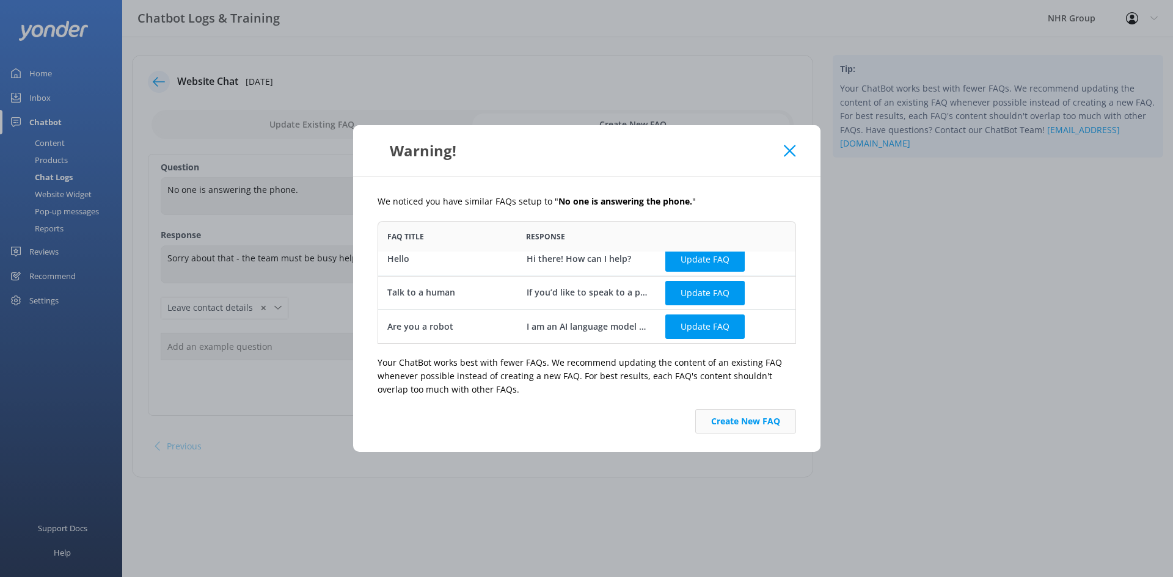
click at [724, 427] on button "Create New FAQ" at bounding box center [745, 421] width 101 height 24
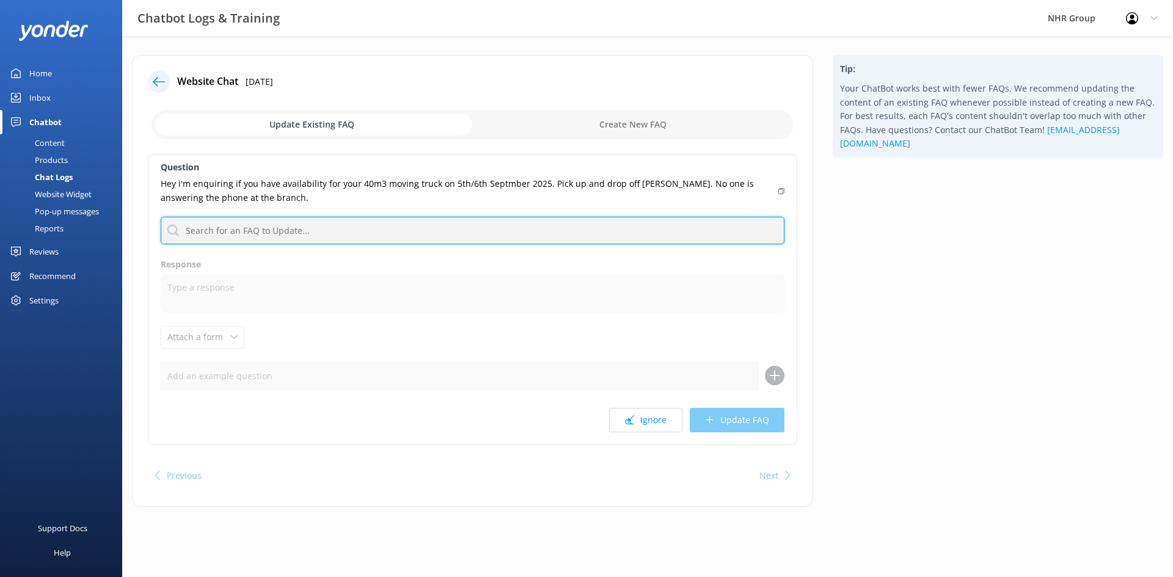
click at [268, 235] on input "text" at bounding box center [473, 230] width 624 height 27
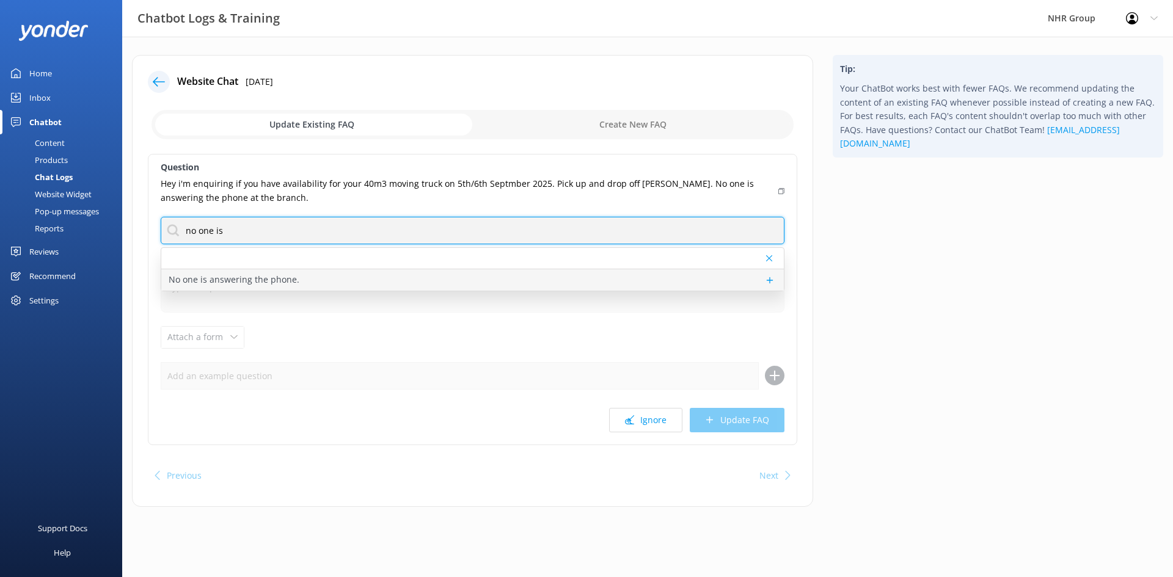
type input "no one is"
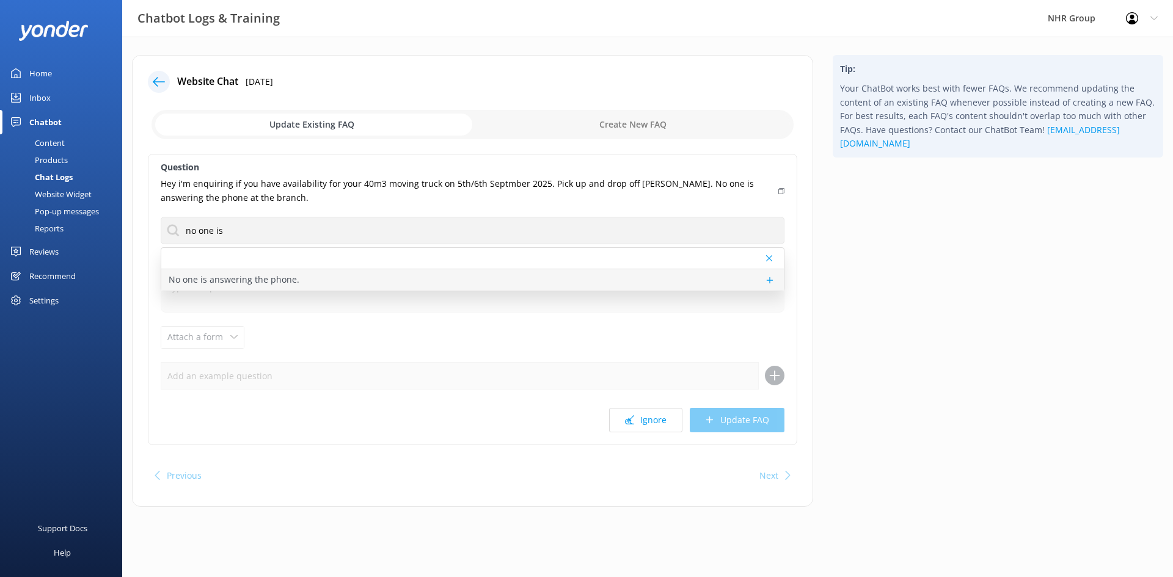
click at [238, 280] on p "No one is answering the phone." at bounding box center [234, 279] width 131 height 13
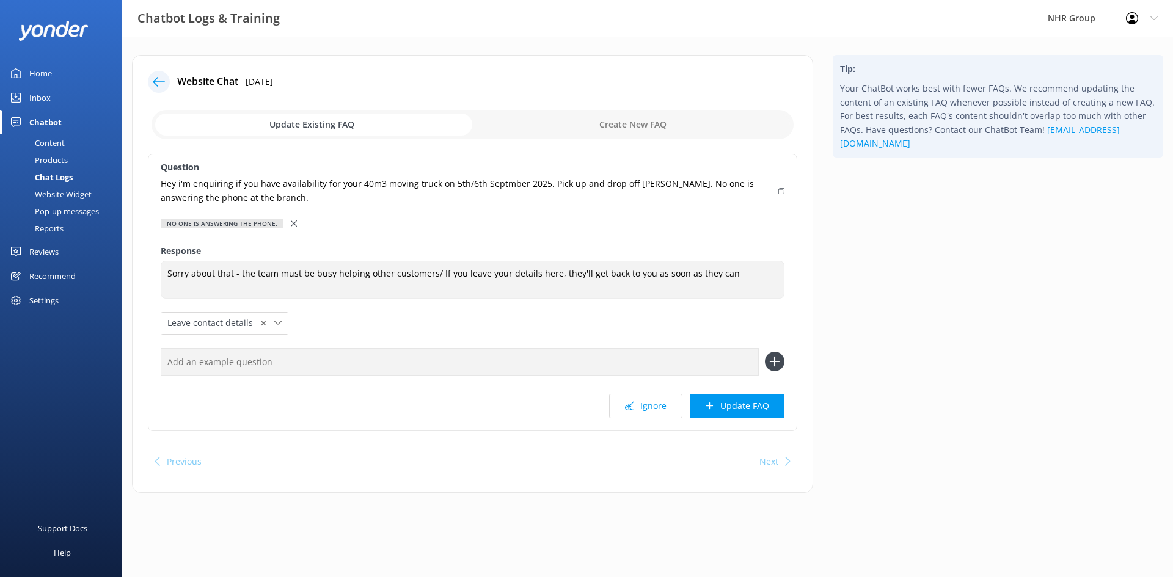
type textarea "Sorry about that - the team must be busy helping other customers/ If you leave …"
click at [723, 407] on button "Update FAQ" at bounding box center [737, 406] width 95 height 24
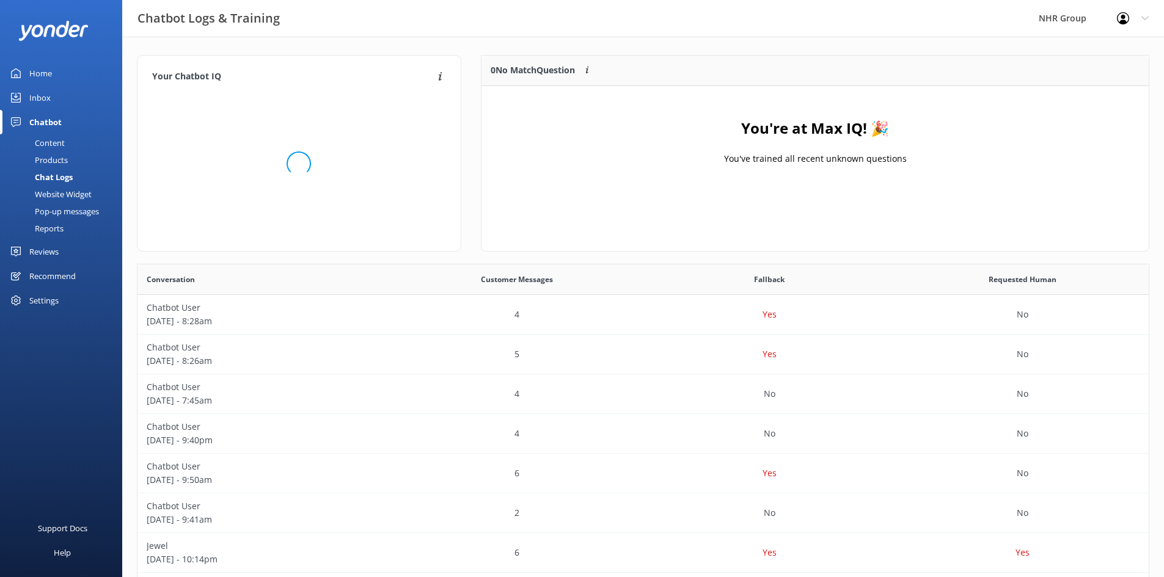
scroll to position [144, 658]
click at [49, 97] on div "Inbox" at bounding box center [39, 98] width 21 height 24
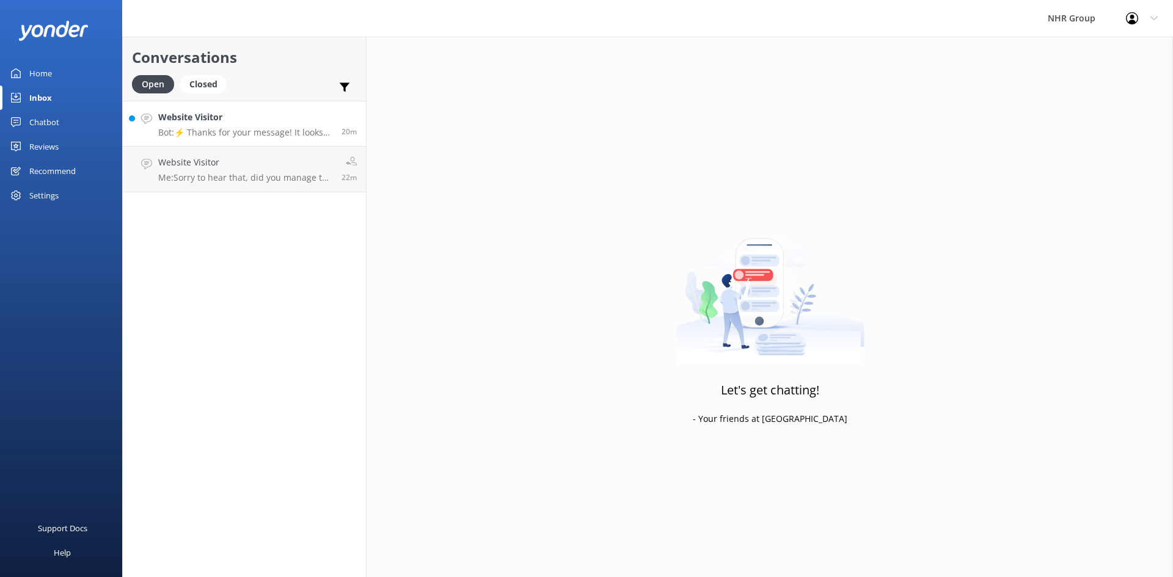
click at [238, 128] on p "Bot: ⚡ Thanks for your message! It looks like this one might be best handled by…" at bounding box center [245, 132] width 174 height 11
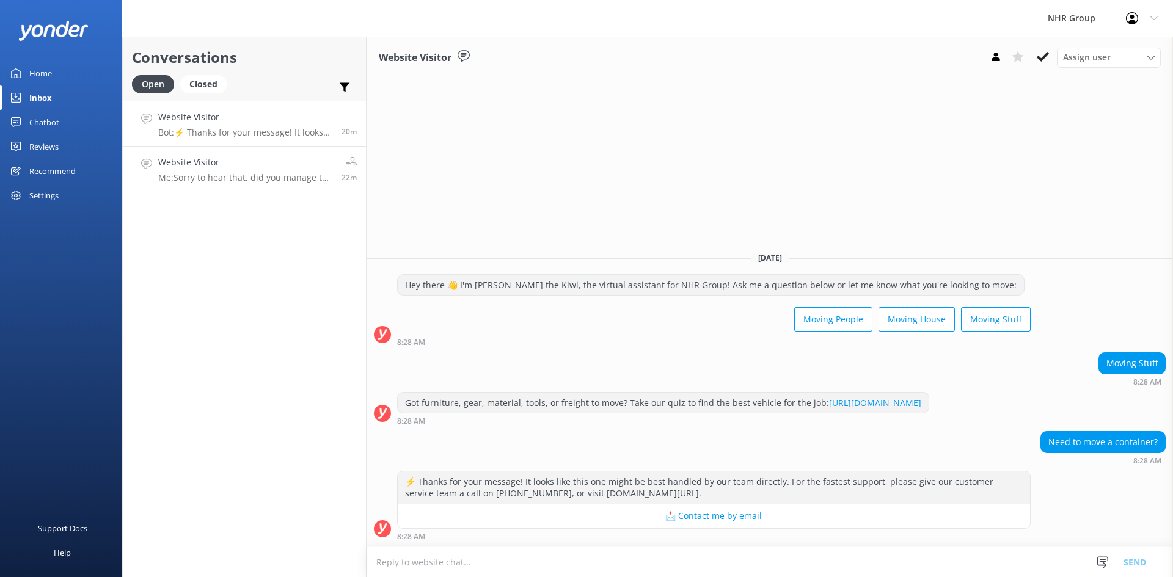
click at [247, 165] on h4 "Website Visitor" at bounding box center [245, 162] width 174 height 13
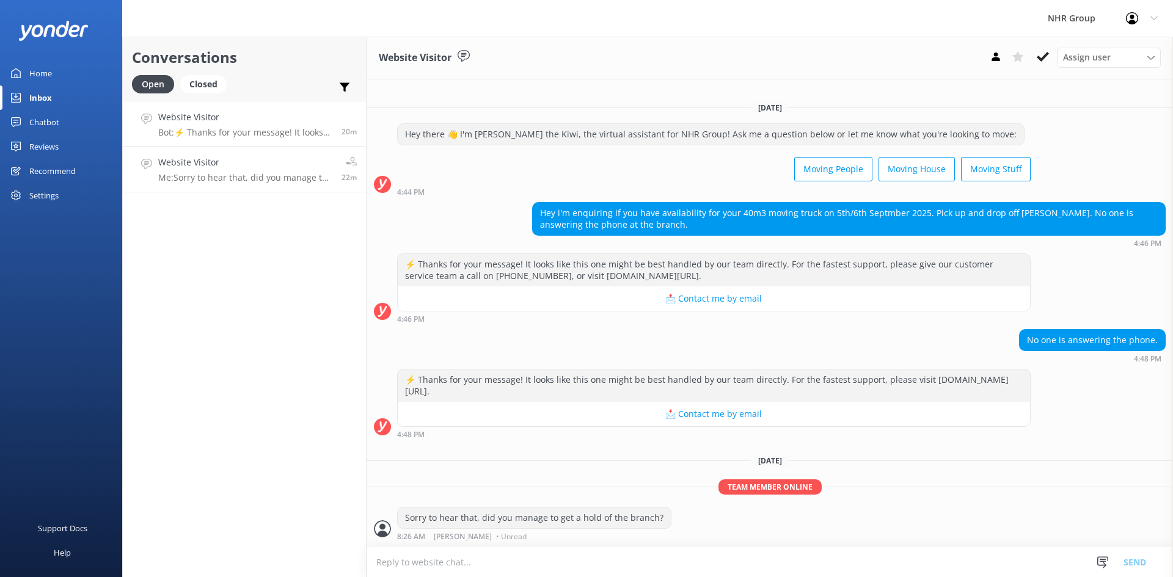
click at [251, 123] on h4 "Website Visitor" at bounding box center [245, 117] width 174 height 13
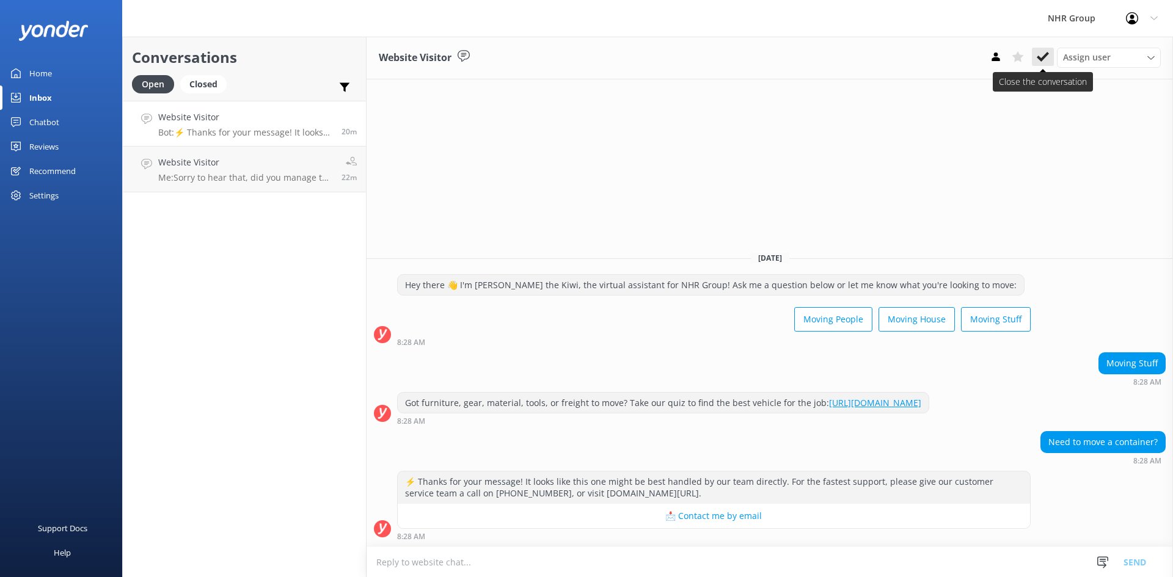
click at [1041, 51] on icon at bounding box center [1043, 57] width 12 height 12
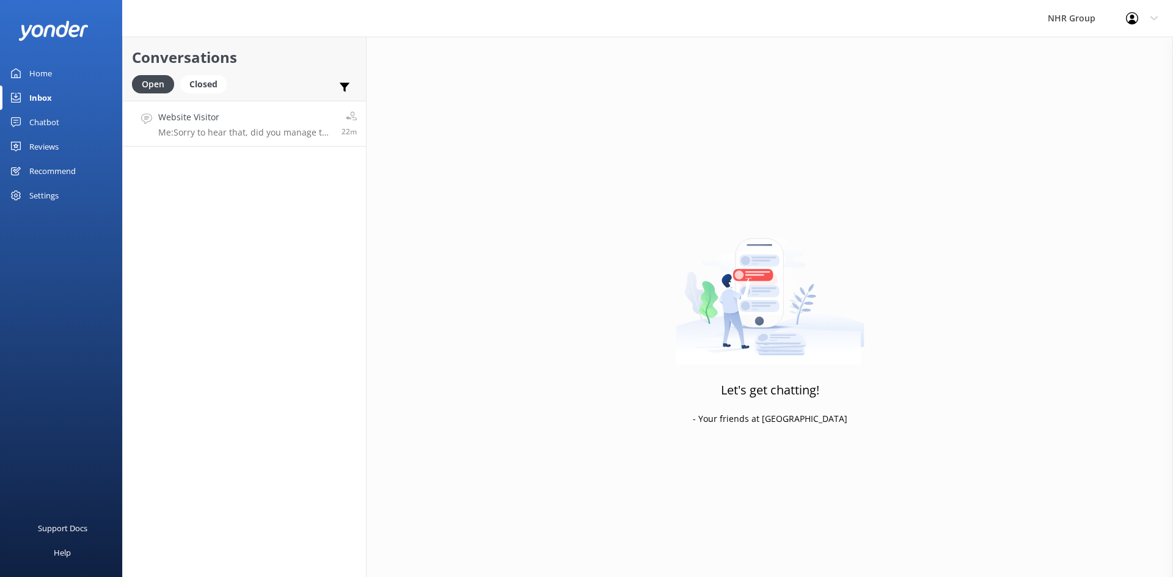
click at [263, 125] on div "Website Visitor Me: Sorry to hear that, did you manage to get a hold of the bra…" at bounding box center [245, 124] width 174 height 26
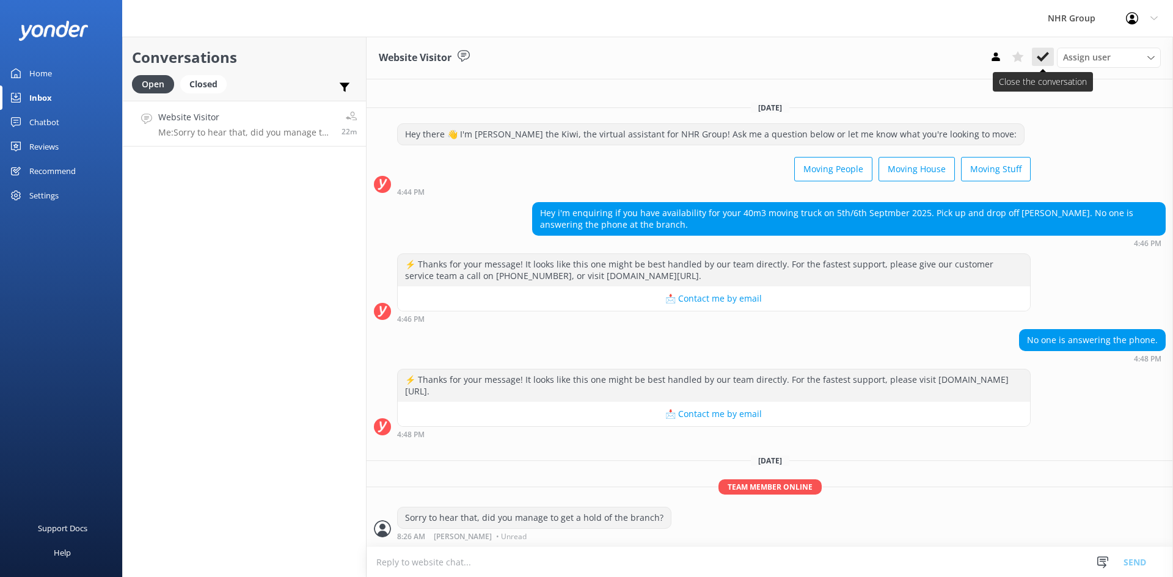
click at [1045, 59] on icon at bounding box center [1043, 57] width 12 height 12
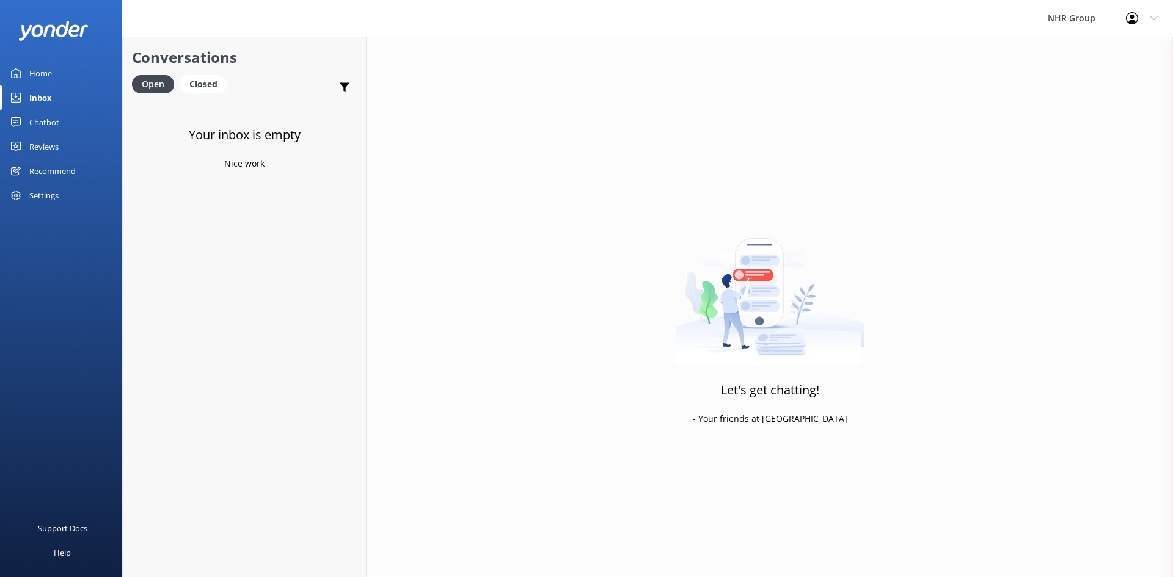
click at [53, 73] on link "Home" at bounding box center [61, 73] width 122 height 24
